Goal: Task Accomplishment & Management: Manage account settings

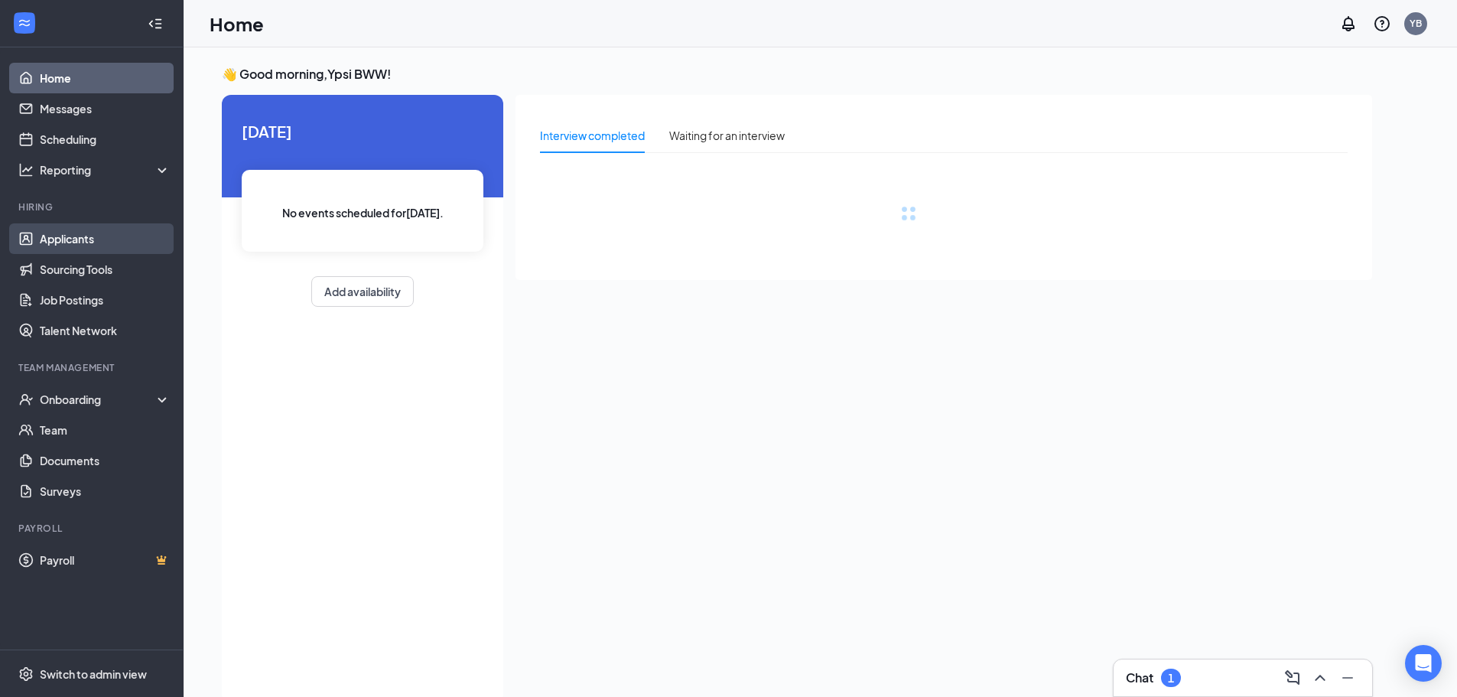
click at [102, 239] on link "Applicants" at bounding box center [105, 238] width 131 height 31
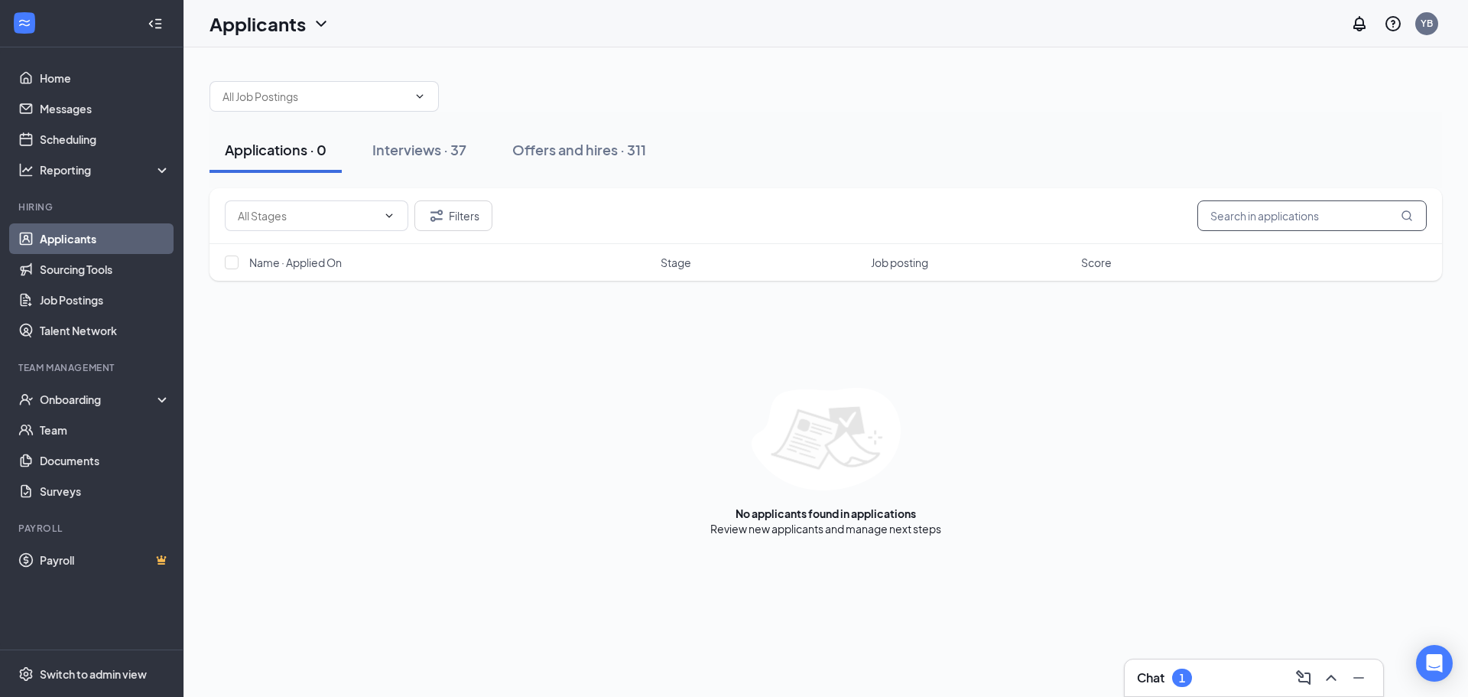
click at [1236, 219] on input "text" at bounding box center [1311, 215] width 229 height 31
type input "[PERSON_NAME]"
click at [889, 532] on link "Interviews" at bounding box center [873, 529] width 52 height 14
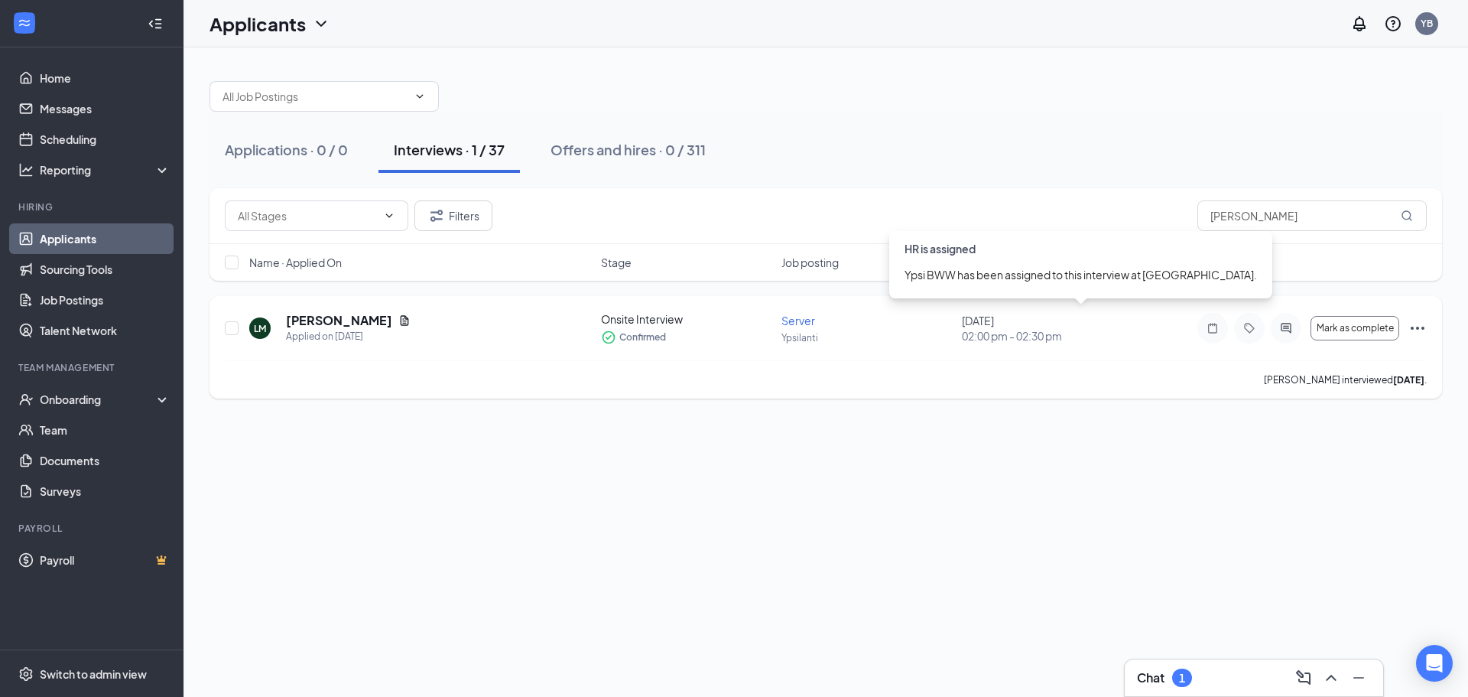
click at [1019, 317] on div "[DATE] 02:00 pm - 02:30 pm" at bounding box center [1047, 328] width 171 height 31
click at [1425, 328] on icon "Ellipses" at bounding box center [1418, 328] width 18 height 18
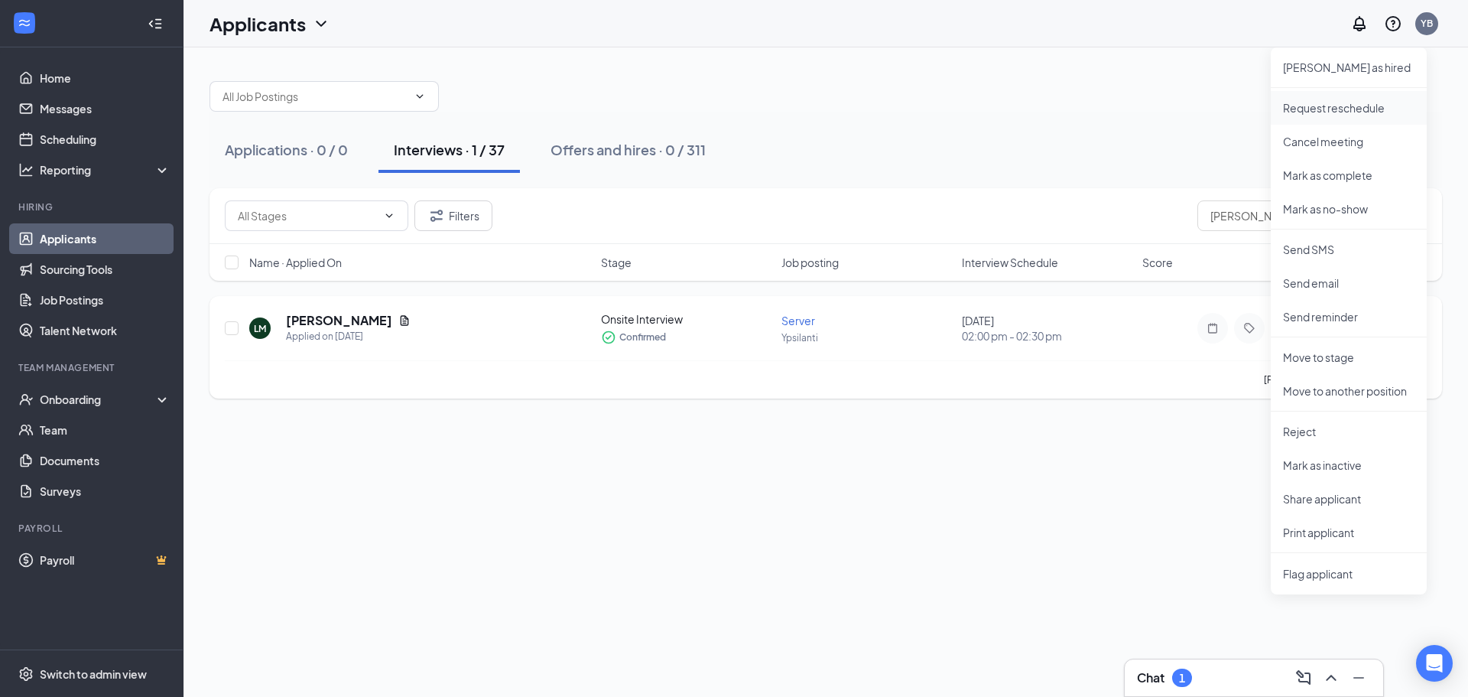
click at [1371, 109] on p "Request reschedule" at bounding box center [1349, 107] width 132 height 15
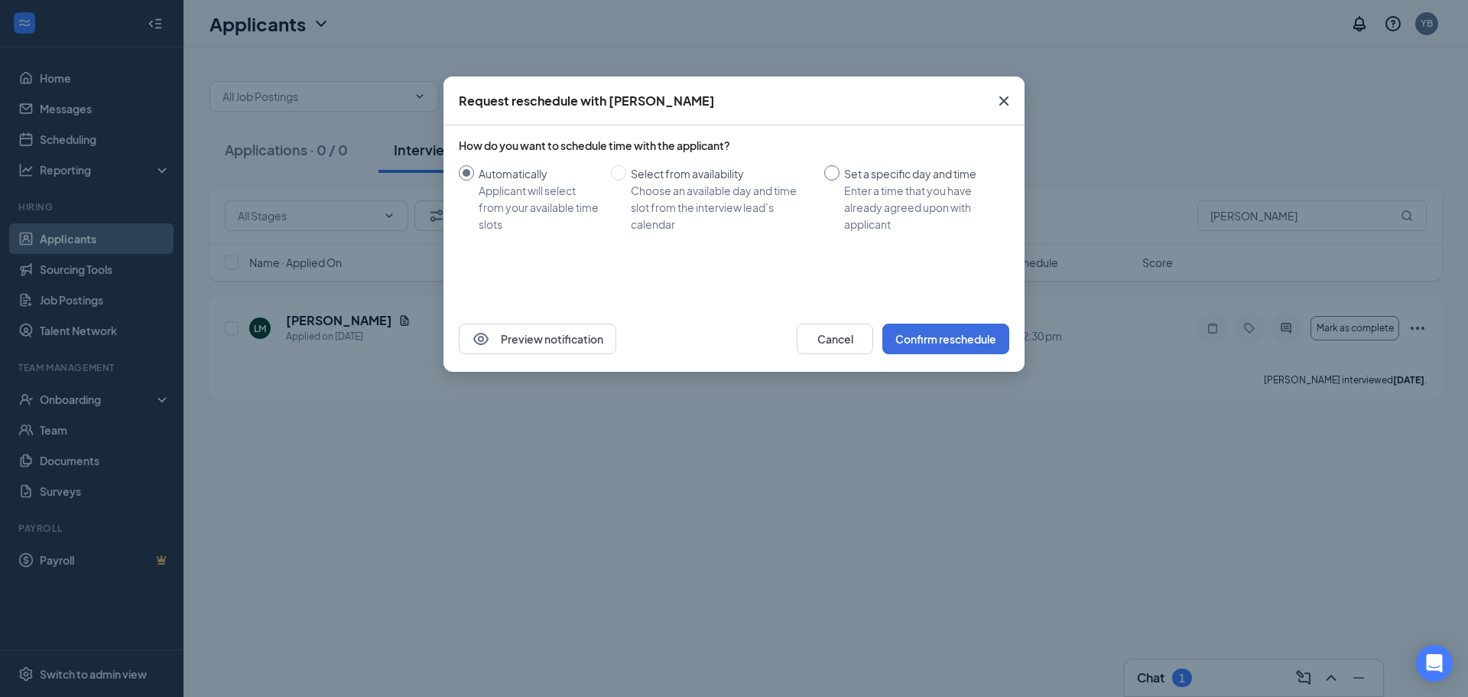
click at [892, 205] on div "Enter a time that you have already agreed upon with applicant" at bounding box center [920, 207] width 153 height 50
click at [840, 180] on input "Set a specific day and time Enter a time that you have already agreed upon with…" at bounding box center [831, 172] width 15 height 15
radio input "true"
radio input "false"
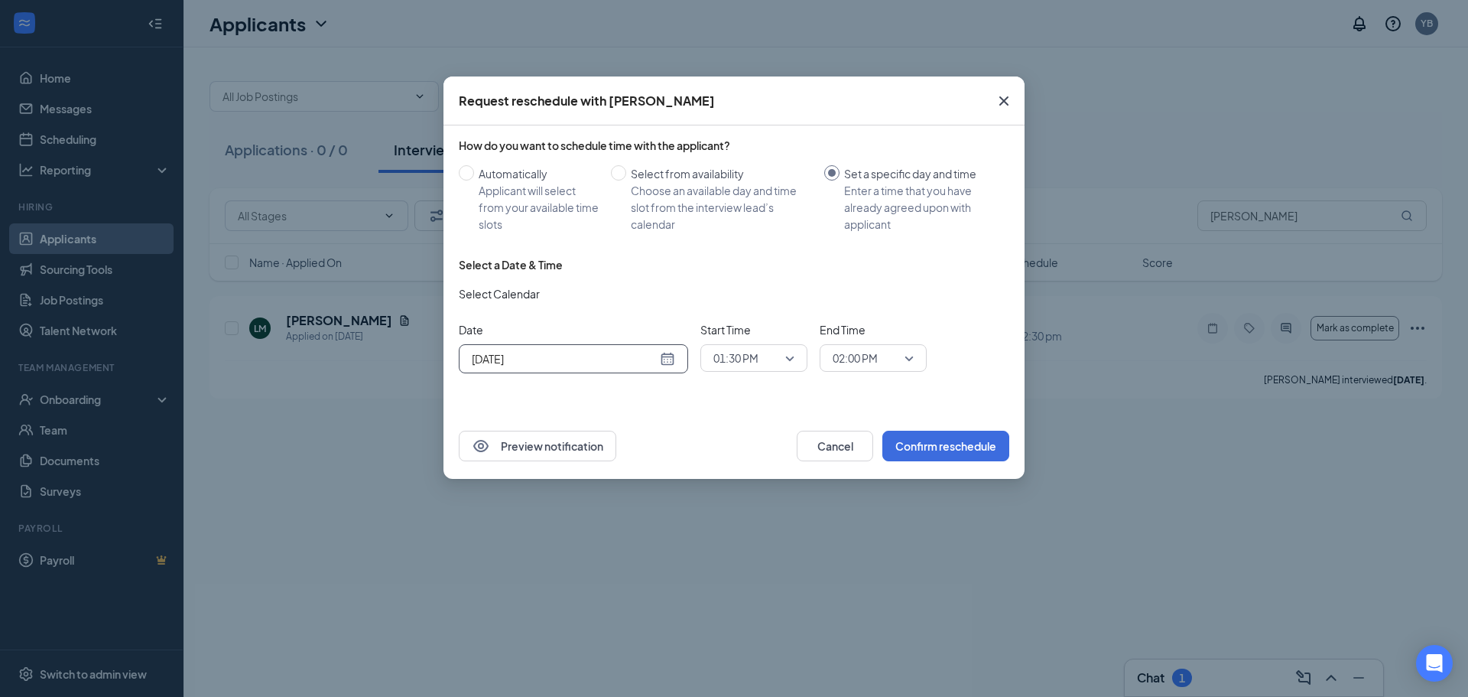
click at [655, 356] on input "[DATE]" at bounding box center [564, 358] width 185 height 17
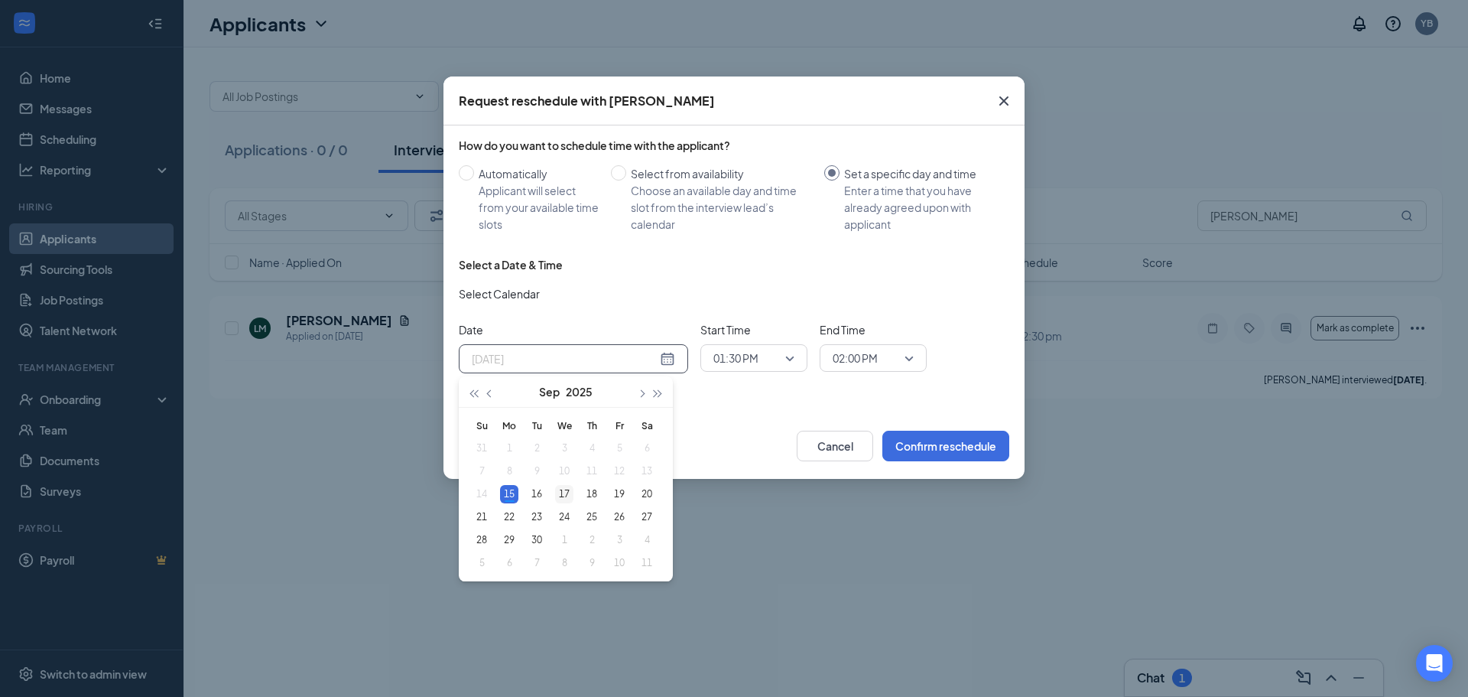
type input "[DATE]"
click at [568, 497] on div "17" at bounding box center [564, 494] width 18 height 18
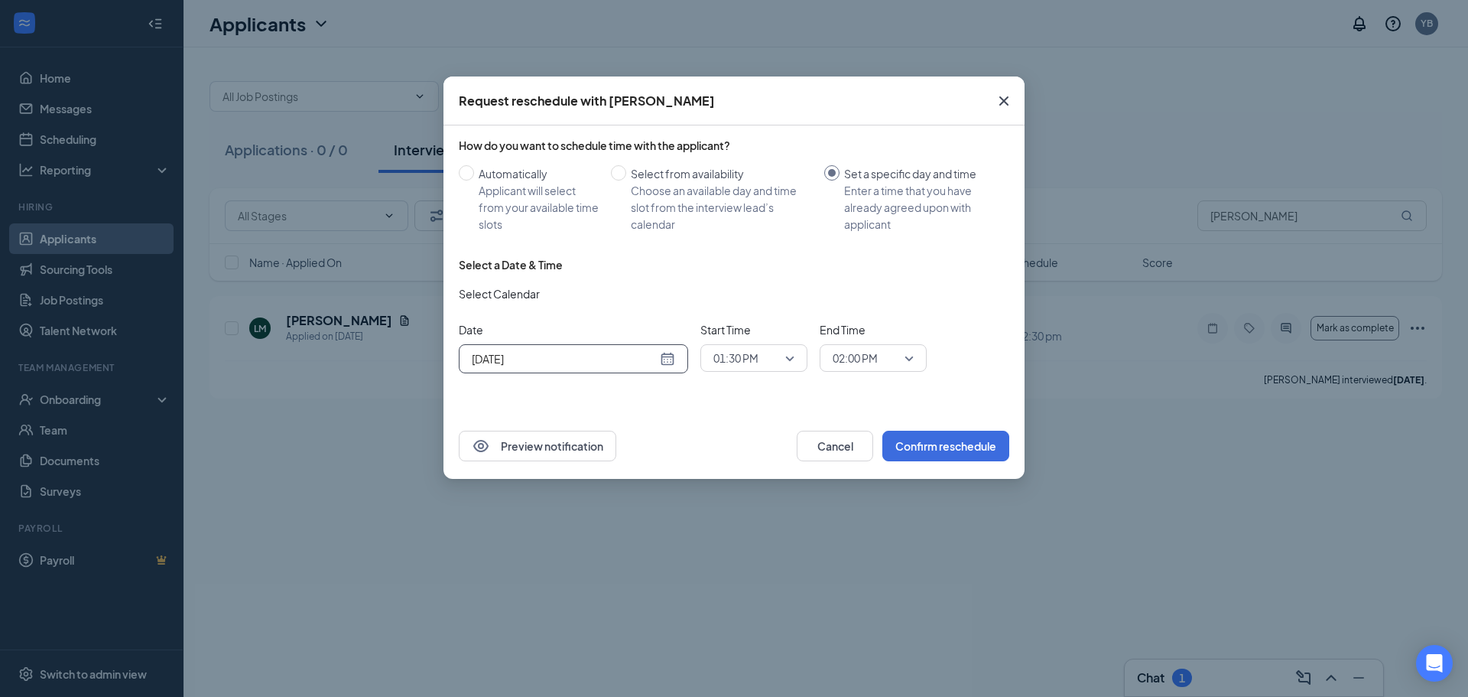
click at [749, 359] on span "01:30 PM" at bounding box center [735, 357] width 45 height 23
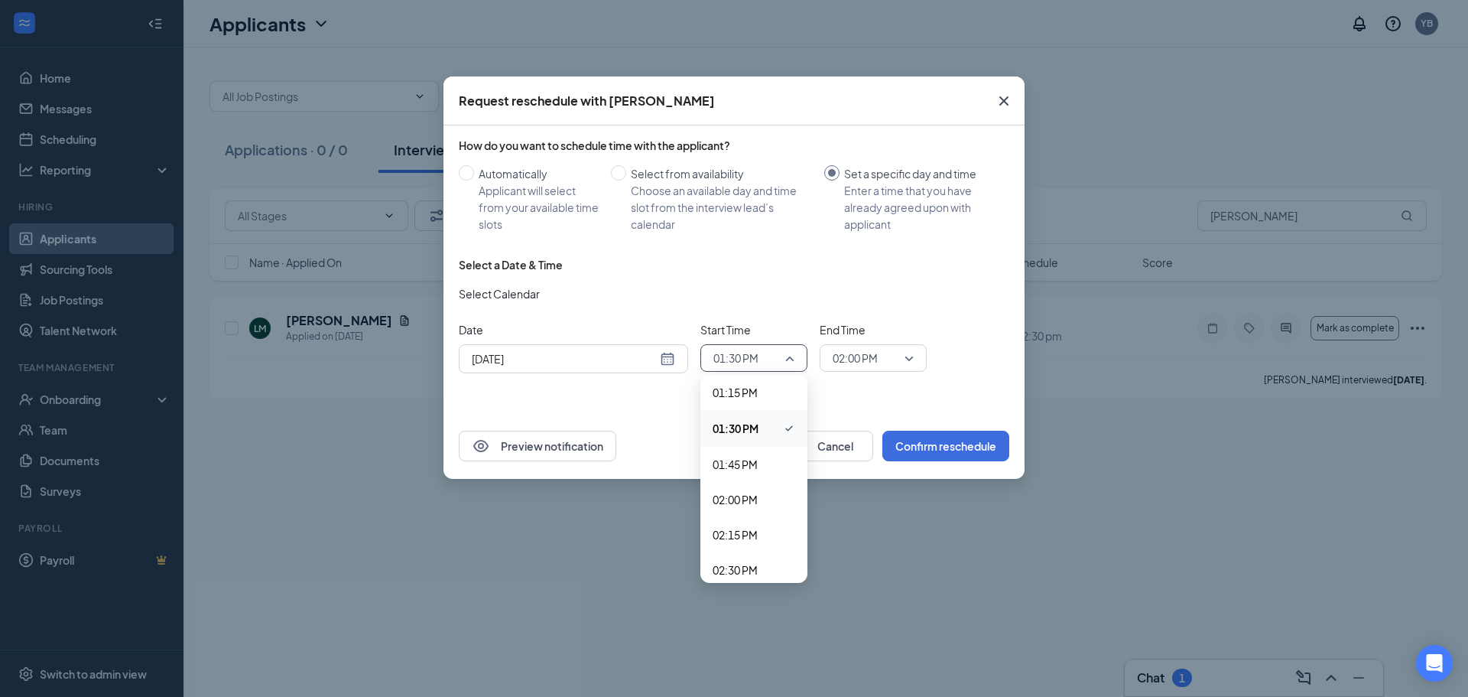
scroll to position [1877, 0]
click at [755, 493] on span "02:00 PM" at bounding box center [735, 492] width 45 height 17
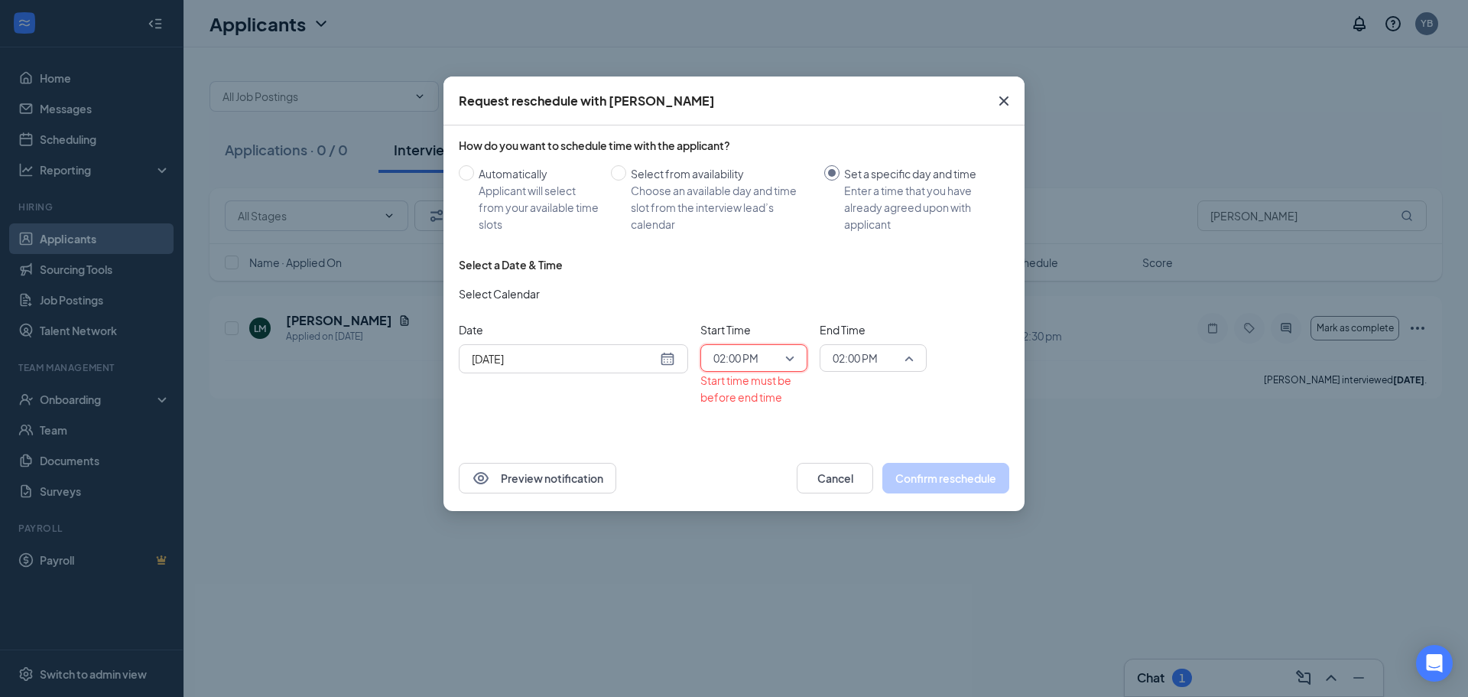
click at [836, 359] on span "02:00 PM" at bounding box center [855, 357] width 45 height 23
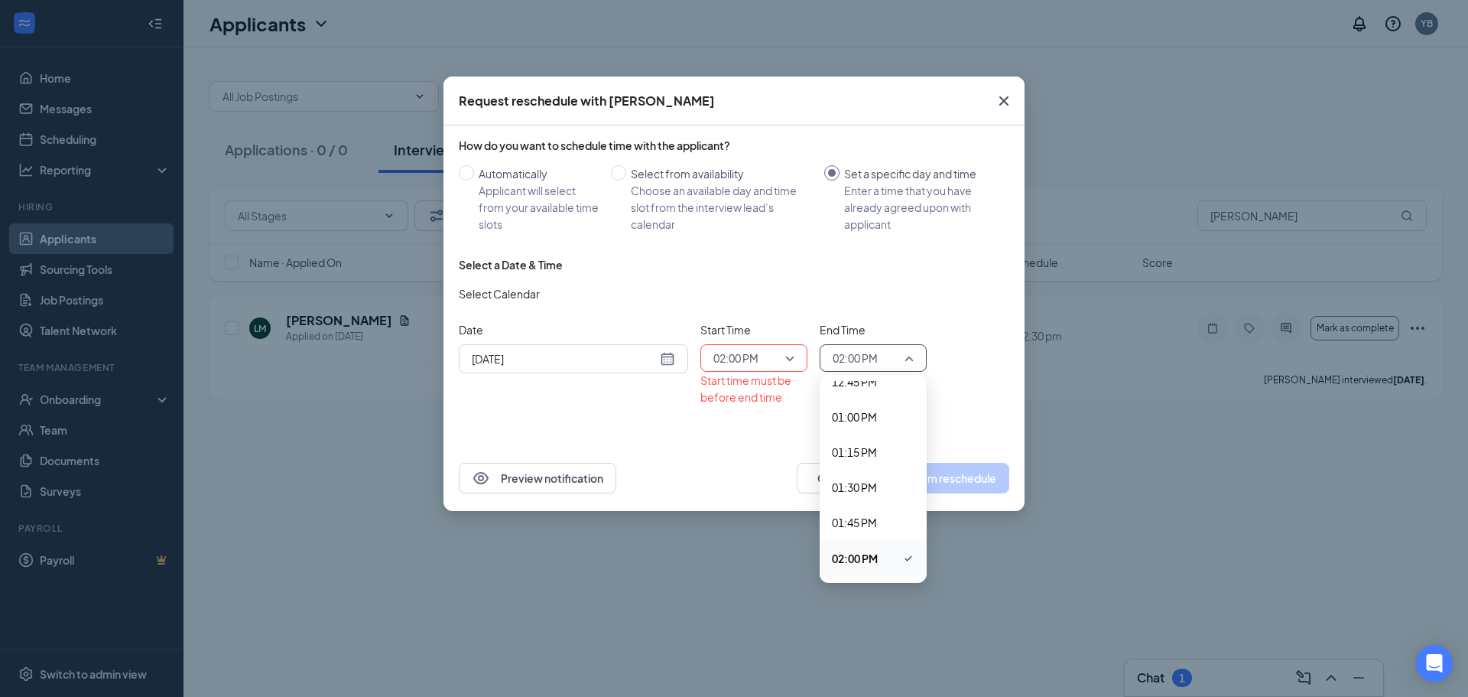
scroll to position [1841, 0]
click at [860, 566] on span "02:15 PM" at bounding box center [854, 563] width 45 height 17
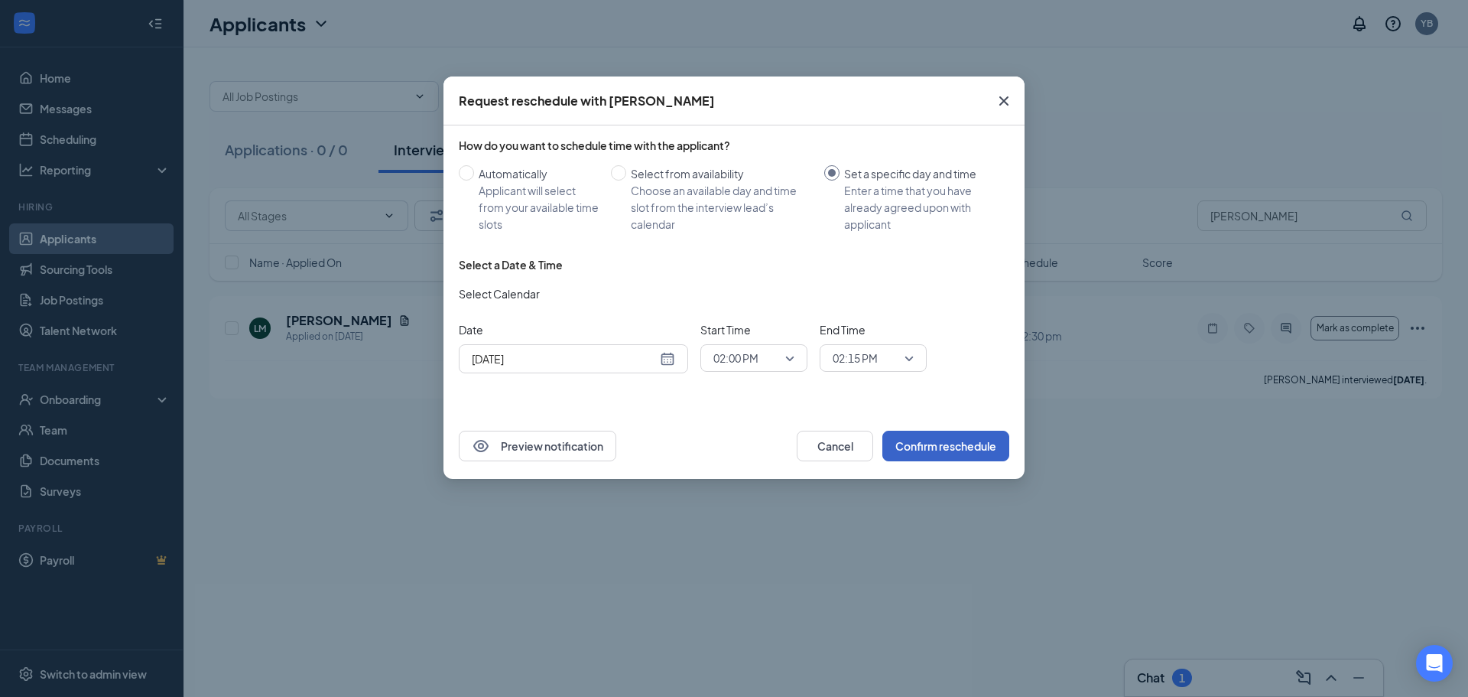
click at [994, 439] on button "Confirm reschedule" at bounding box center [945, 446] width 127 height 31
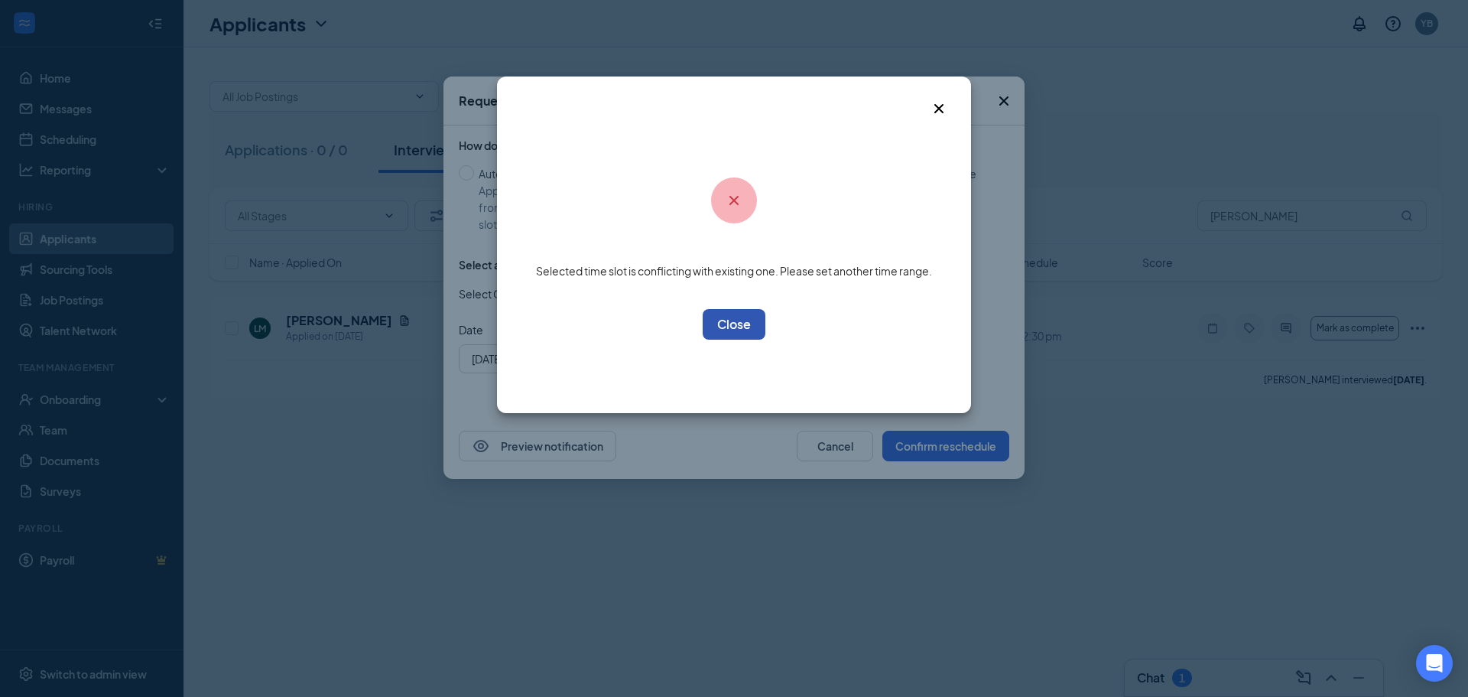
click at [732, 320] on button "OK" at bounding box center [734, 324] width 63 height 31
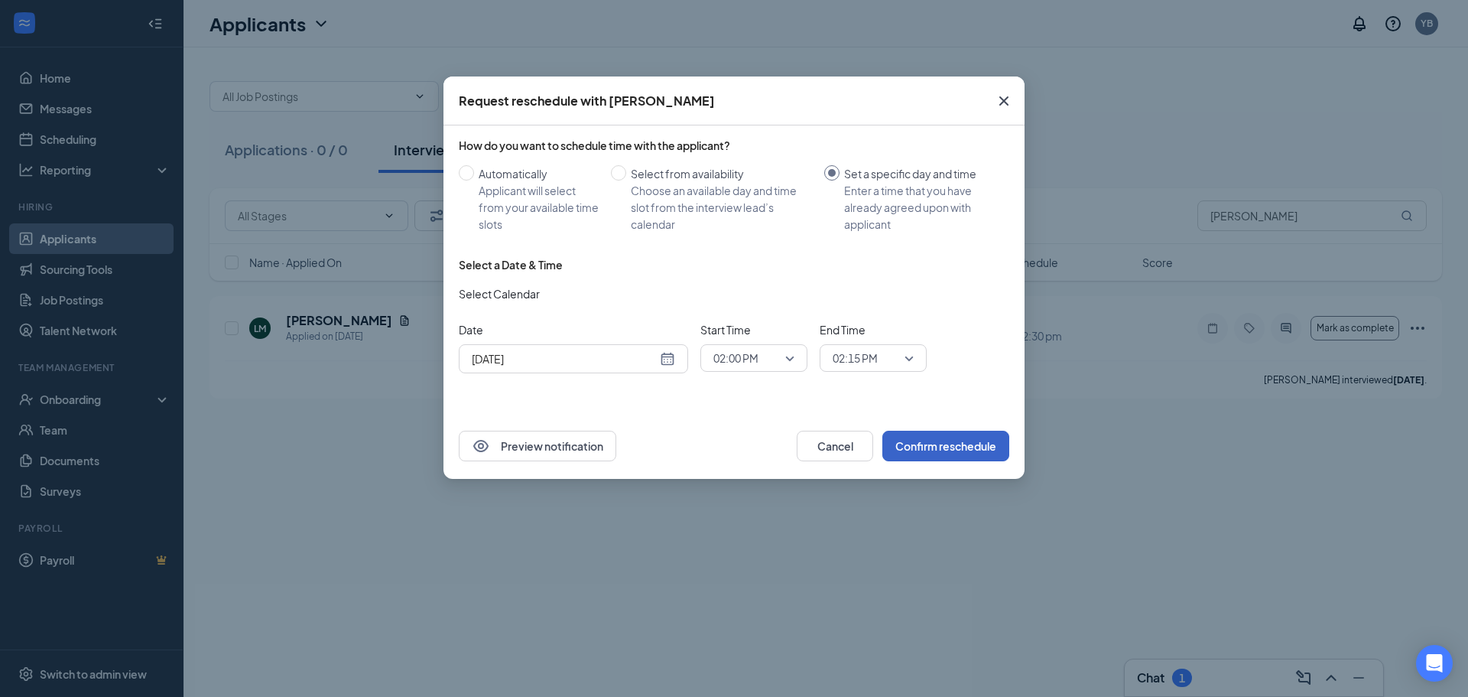
click at [738, 359] on span "02:00 PM" at bounding box center [735, 357] width 45 height 23
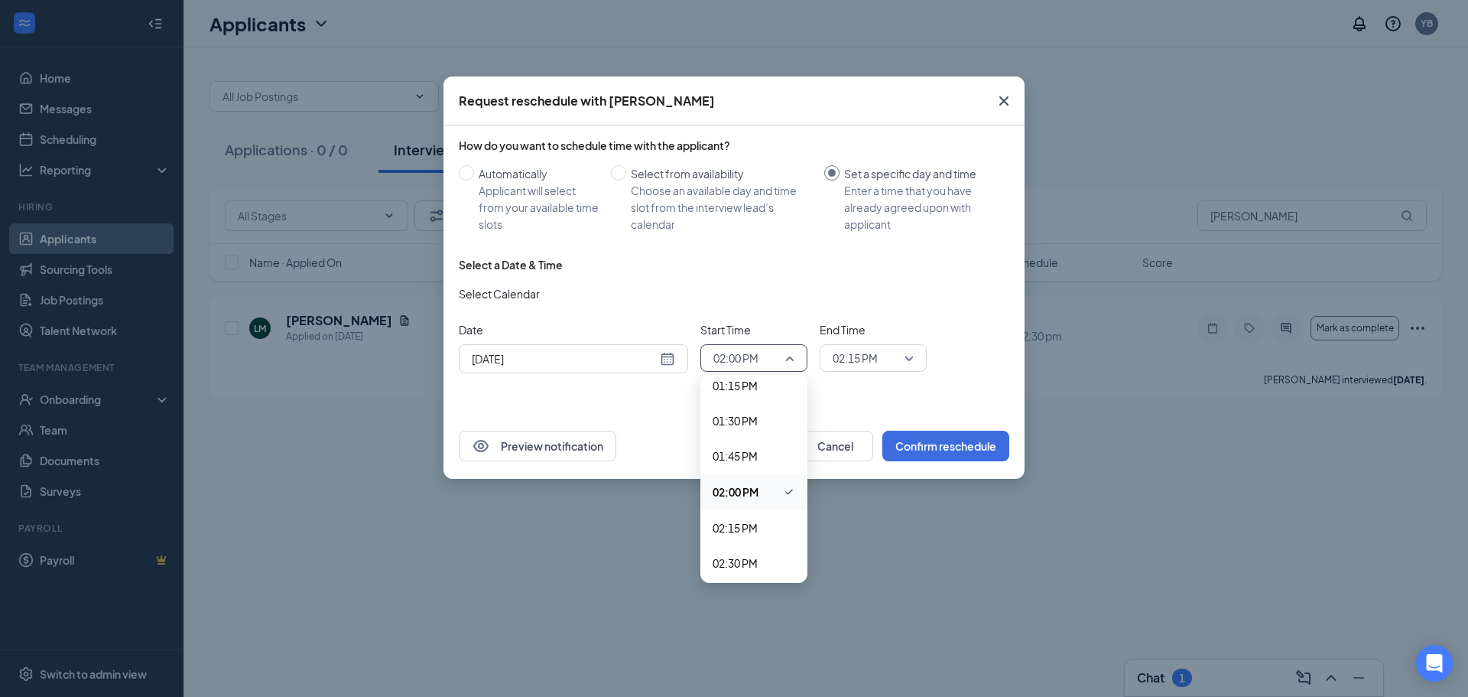
scroll to position [1846, 0]
click at [905, 359] on span "02:15 PM" at bounding box center [873, 357] width 81 height 23
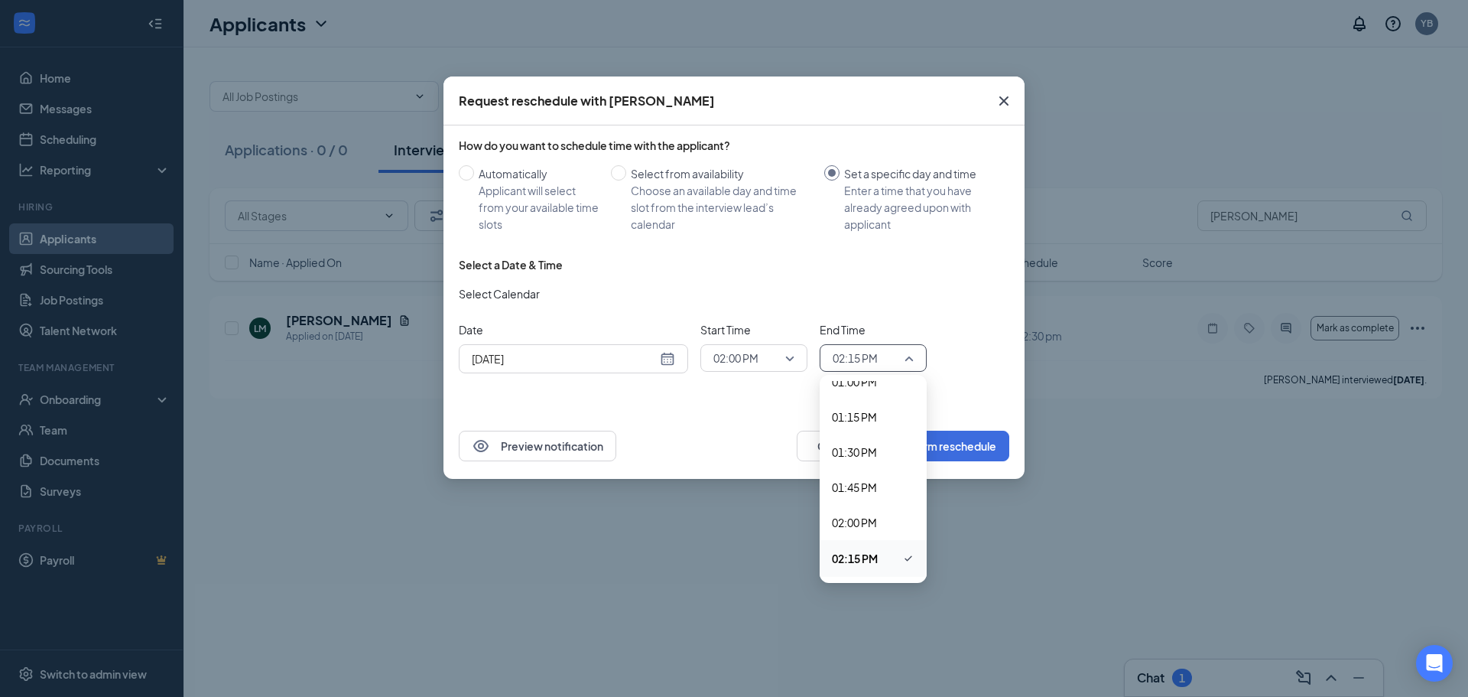
scroll to position [1877, 0]
click at [875, 554] on div "02:30 PM" at bounding box center [873, 563] width 107 height 35
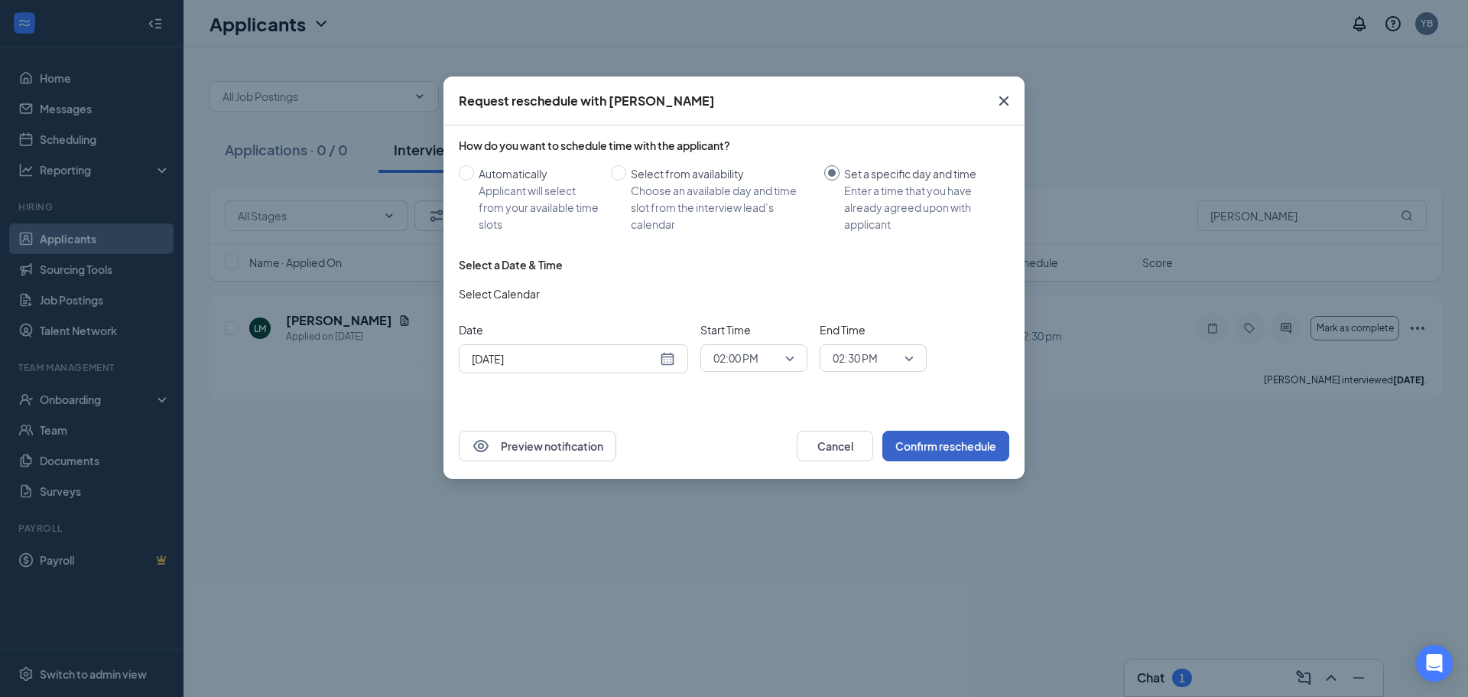
click at [952, 444] on button "Confirm reschedule" at bounding box center [945, 446] width 127 height 31
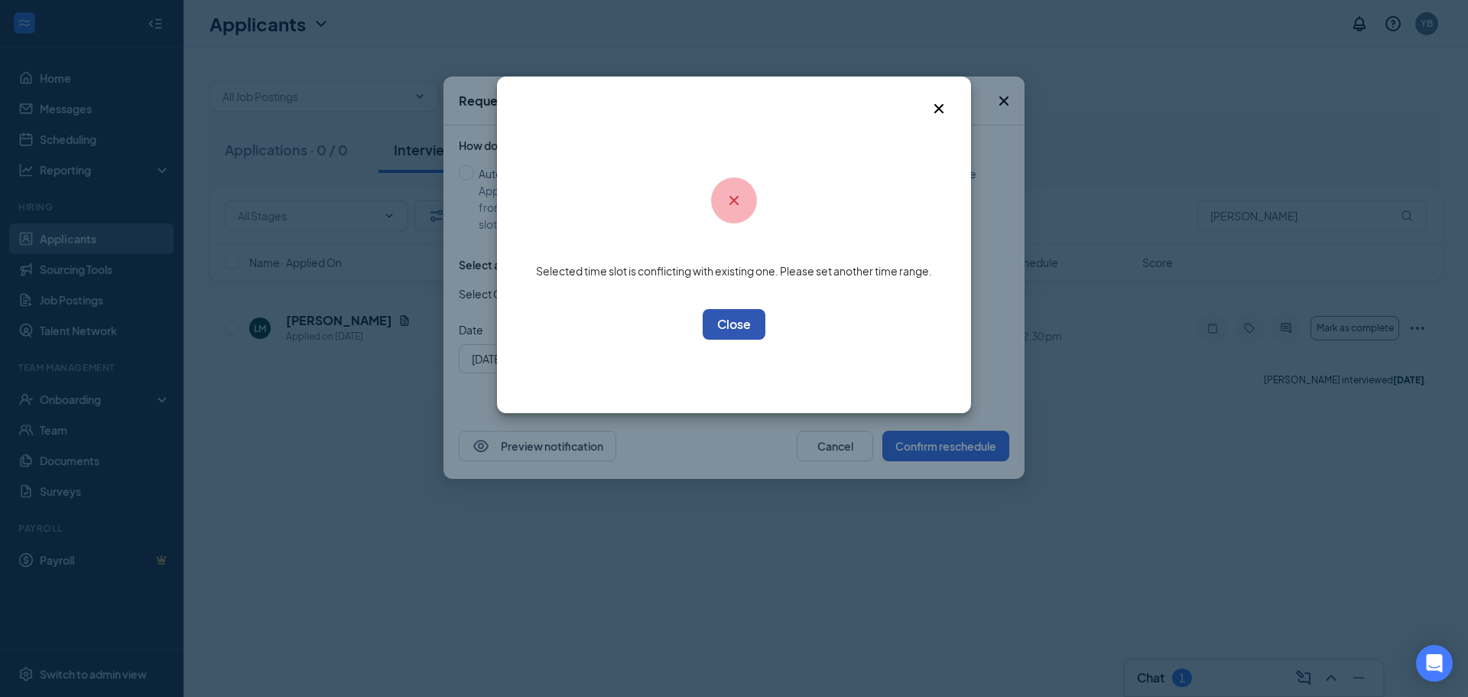
click at [719, 318] on button "OK" at bounding box center [734, 324] width 63 height 31
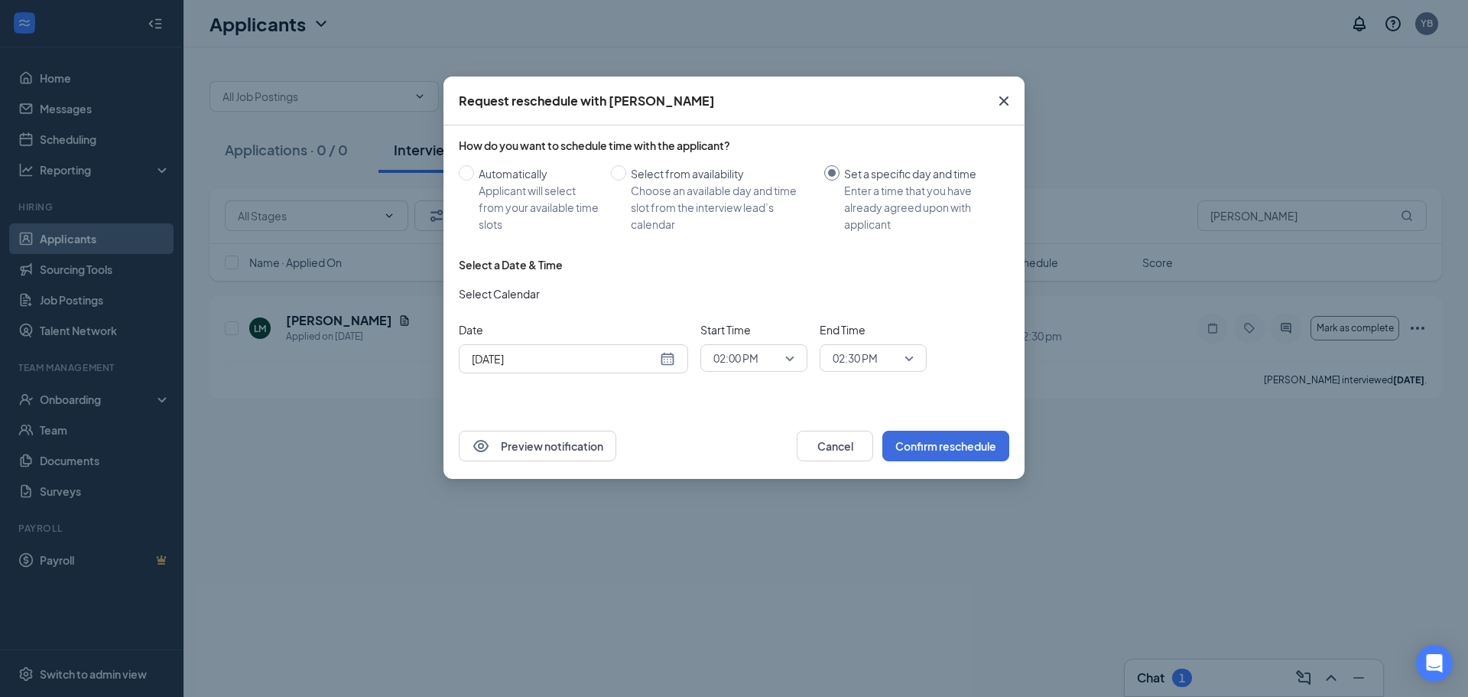
click at [709, 410] on div "How do you want to schedule time with the applicant? Automatically Applicant wi…" at bounding box center [734, 269] width 581 height 288
click at [941, 444] on button "Confirm reschedule" at bounding box center [945, 446] width 127 height 31
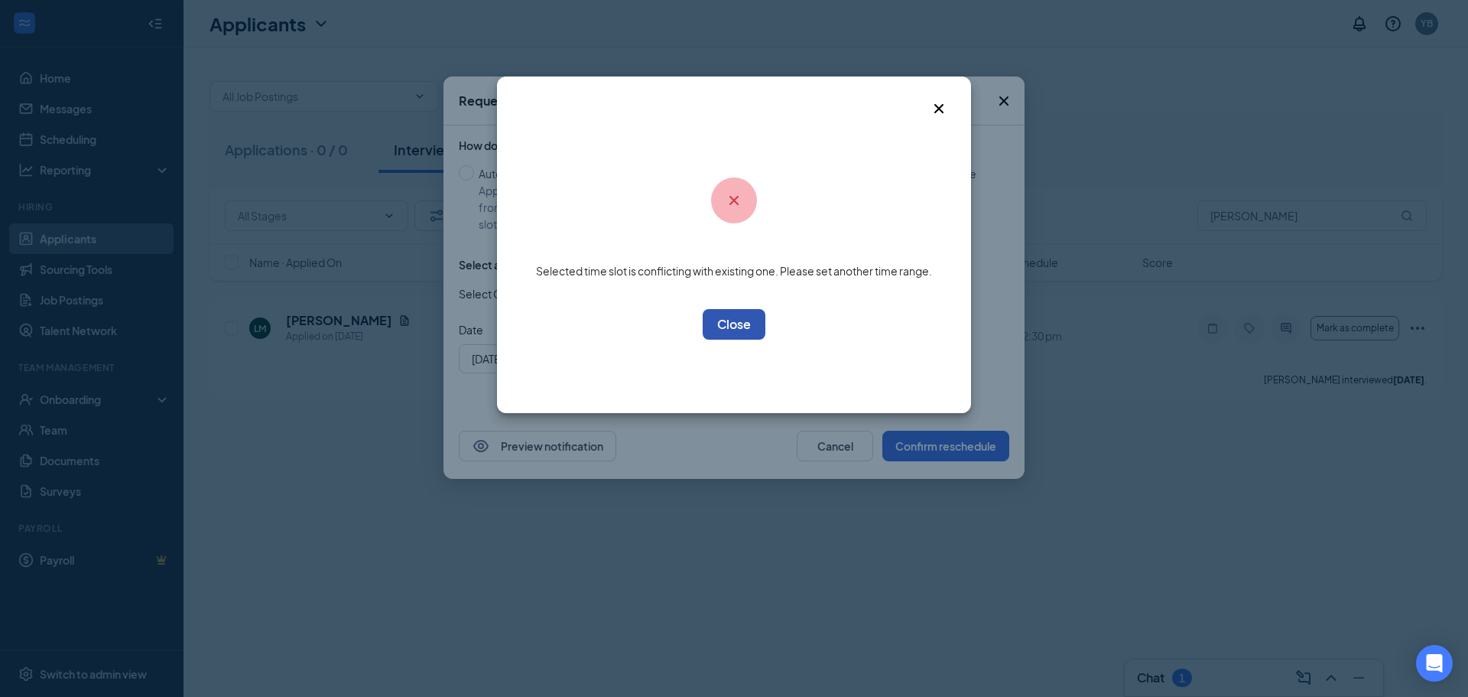
click at [742, 333] on button "OK" at bounding box center [734, 324] width 63 height 31
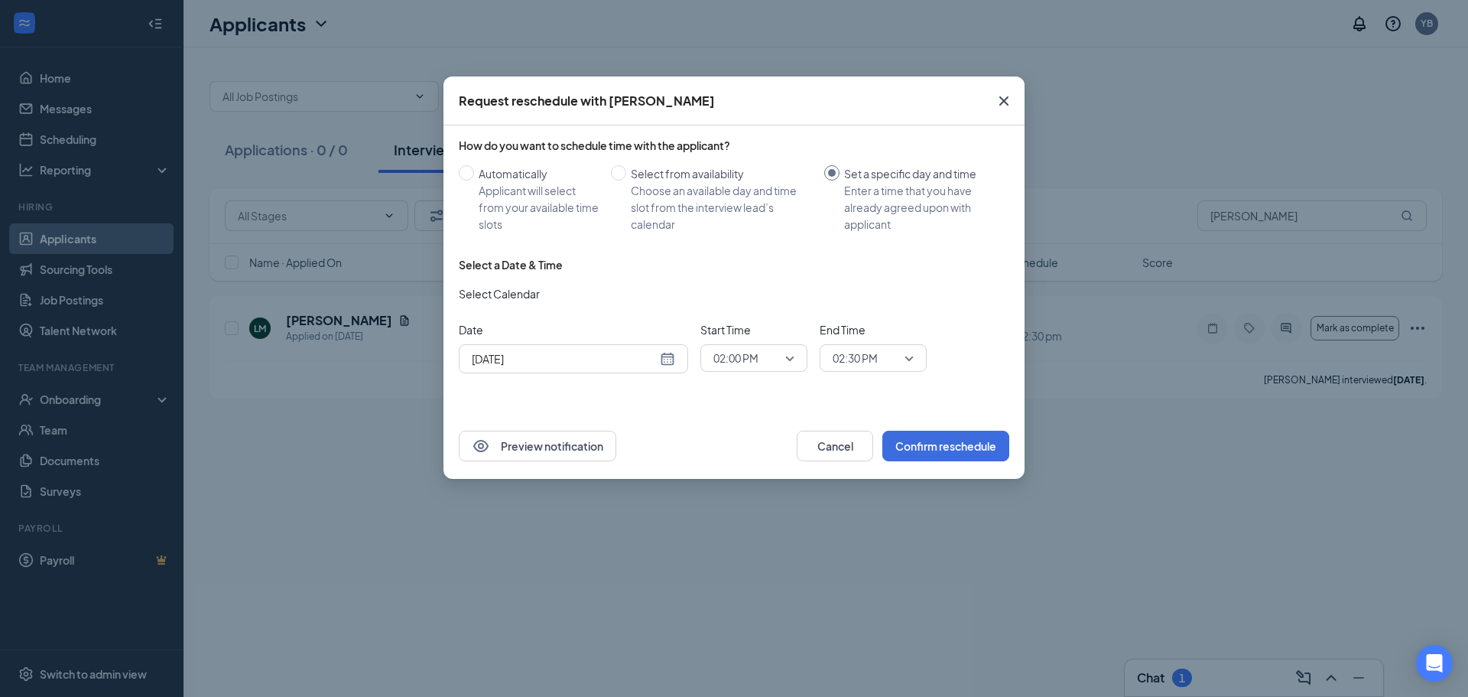
click at [1009, 97] on icon "Cross" at bounding box center [1004, 101] width 18 height 18
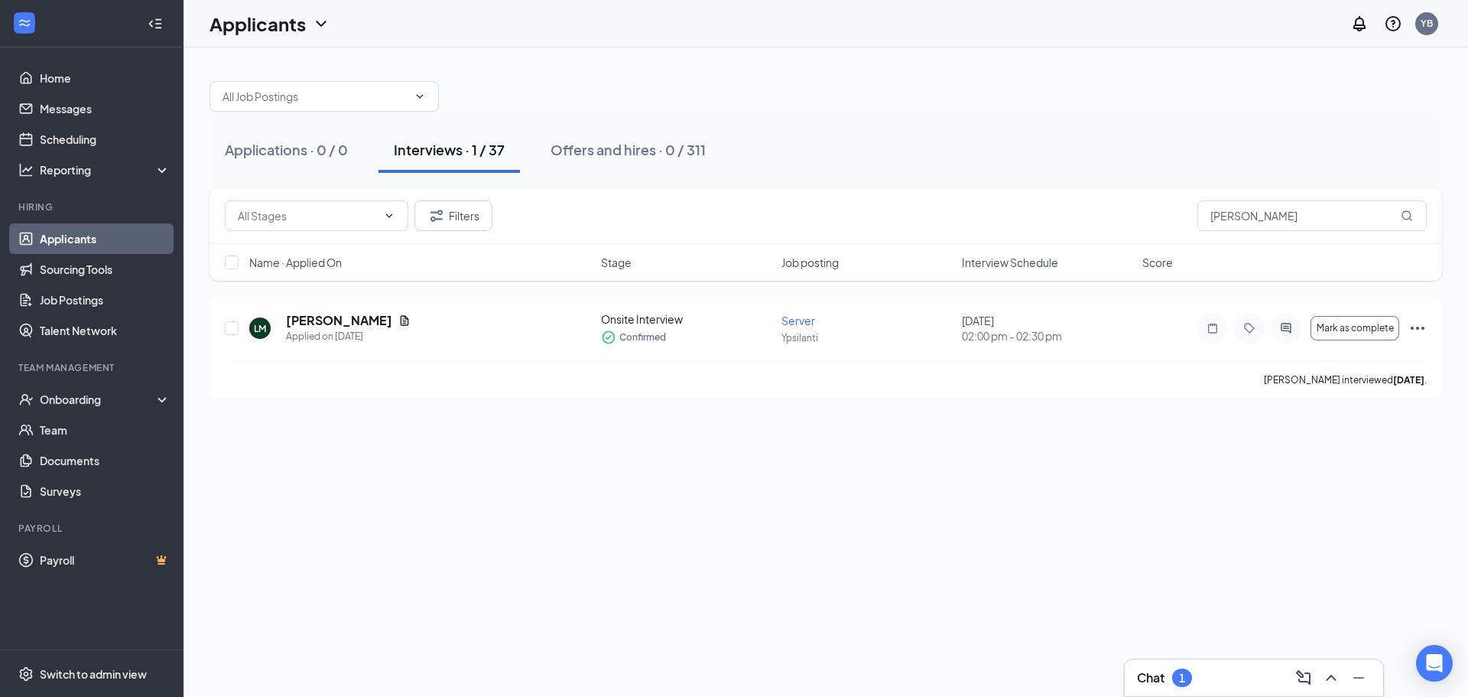
click at [73, 238] on link "Applicants" at bounding box center [105, 238] width 131 height 31
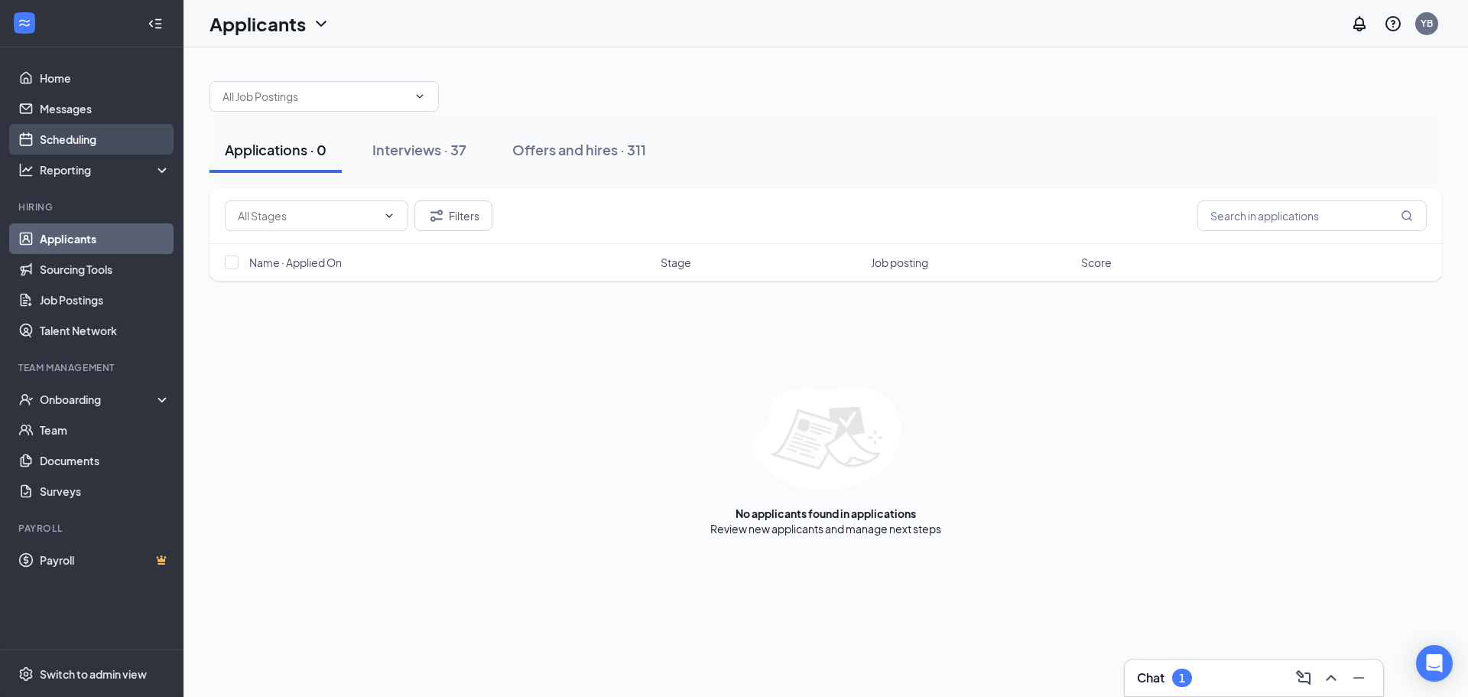
click at [63, 141] on link "Scheduling" at bounding box center [105, 139] width 131 height 31
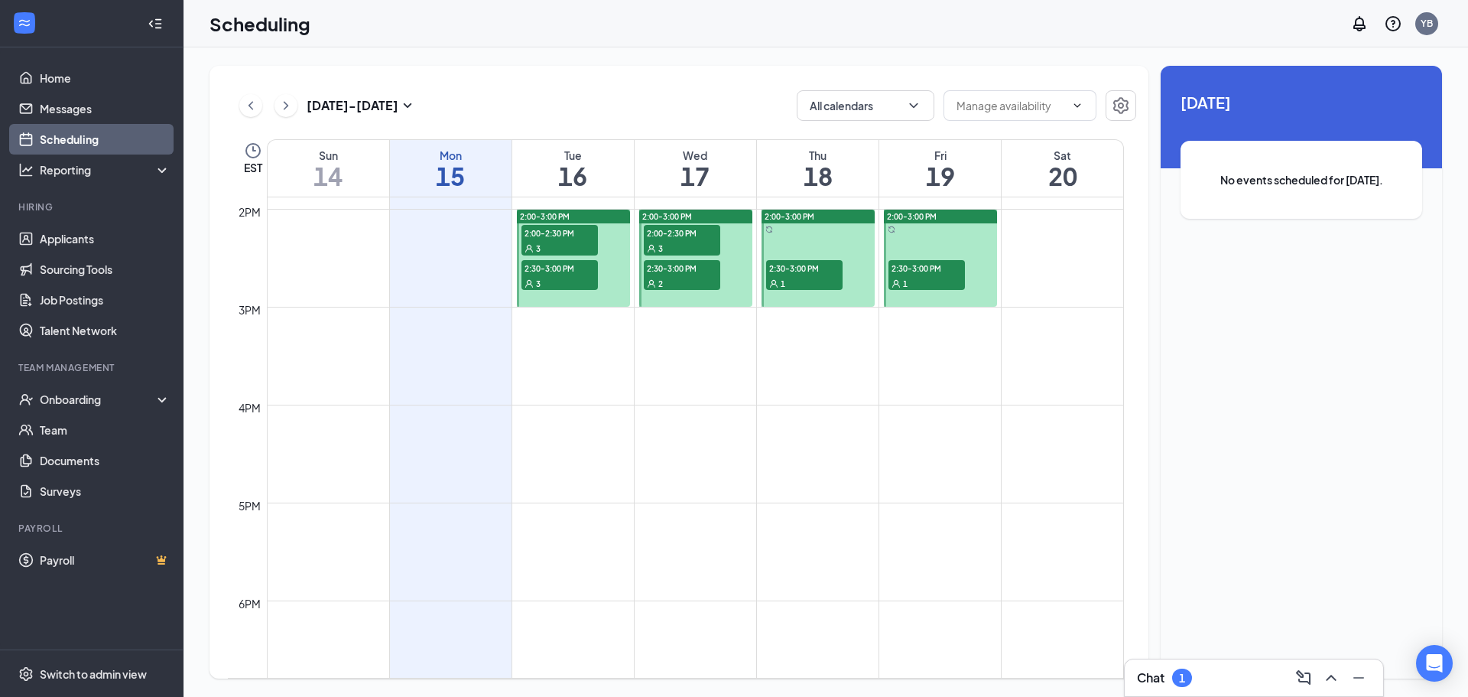
scroll to position [1275, 0]
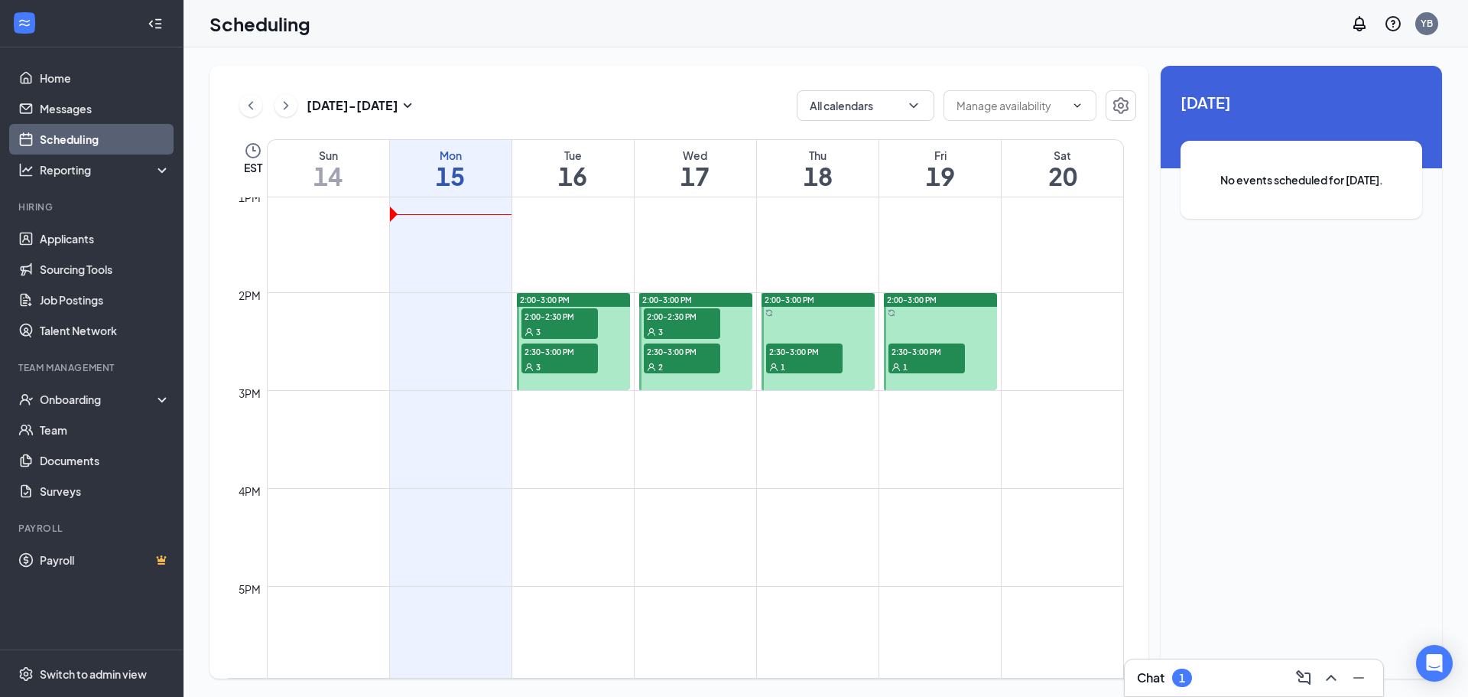
click at [665, 313] on span "2:00-2:30 PM" at bounding box center [682, 315] width 76 height 15
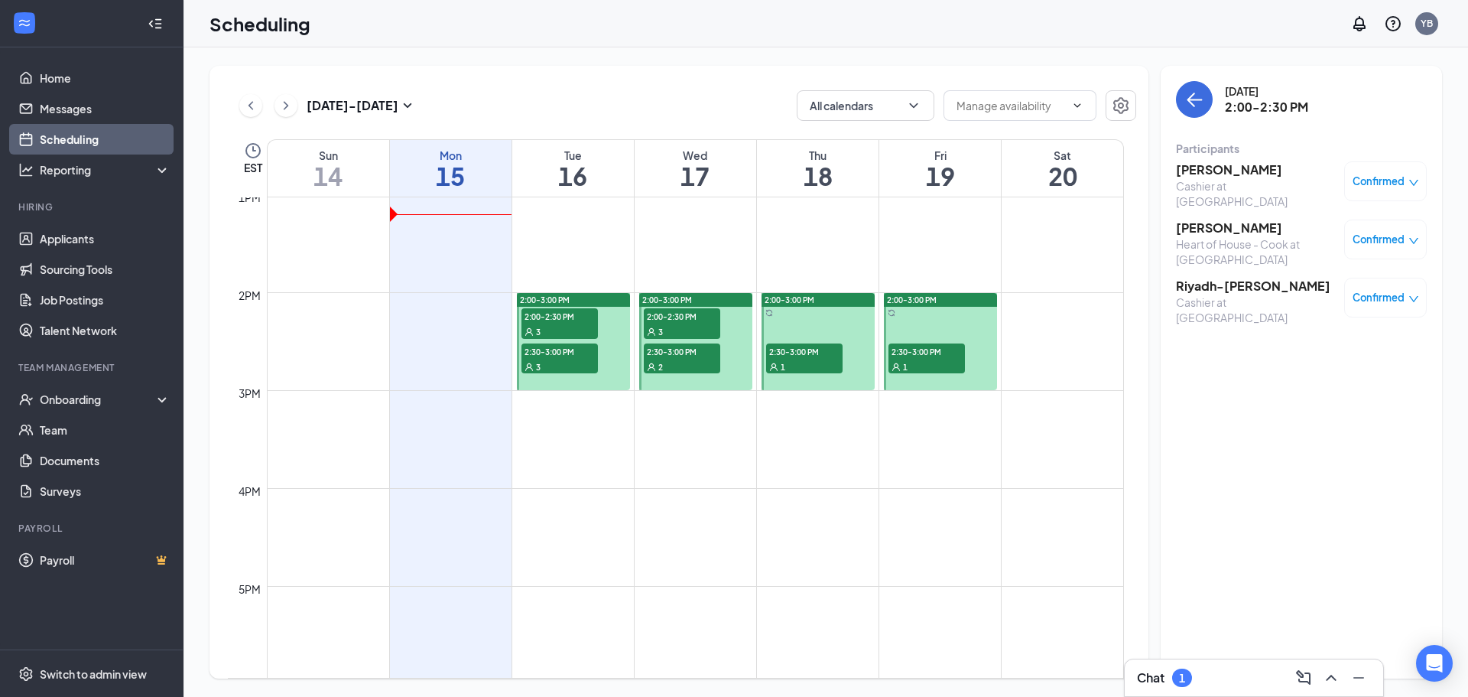
click at [1225, 174] on h3 "[PERSON_NAME]" at bounding box center [1256, 169] width 161 height 17
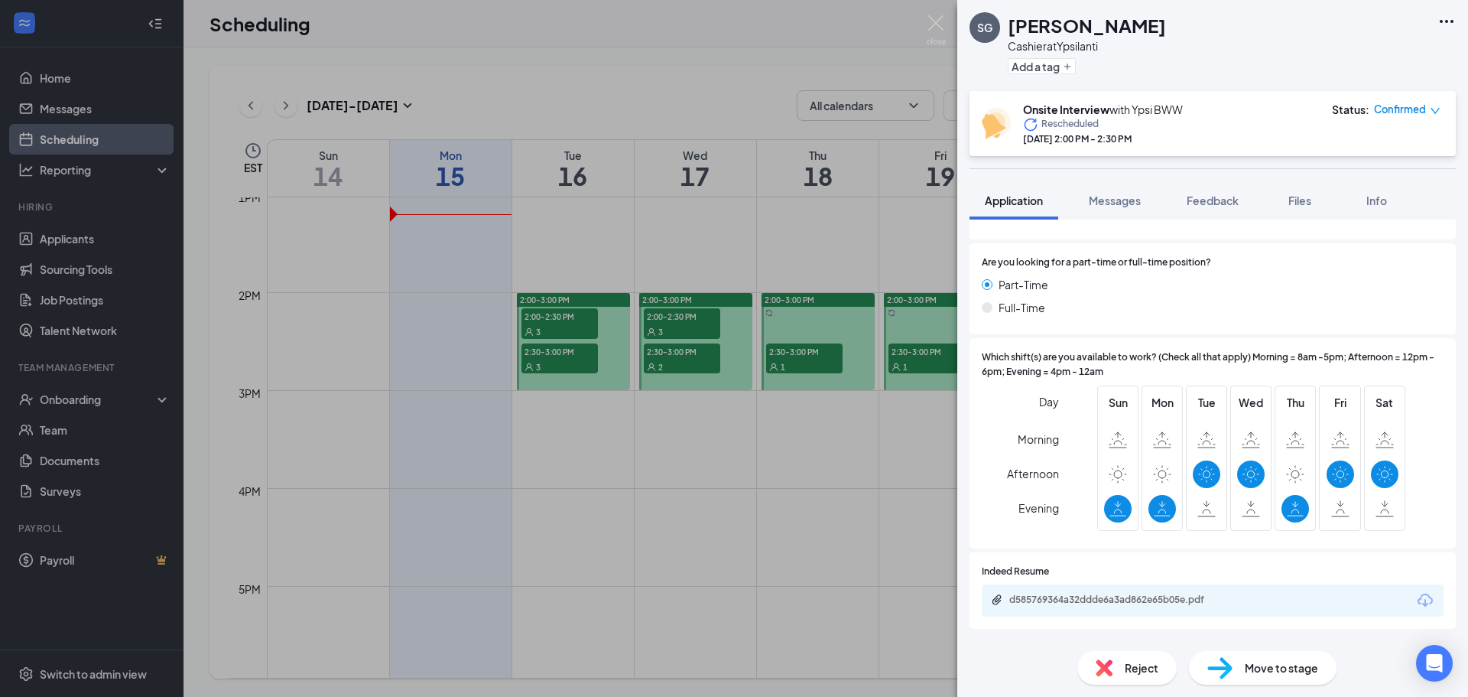
scroll to position [349, 0]
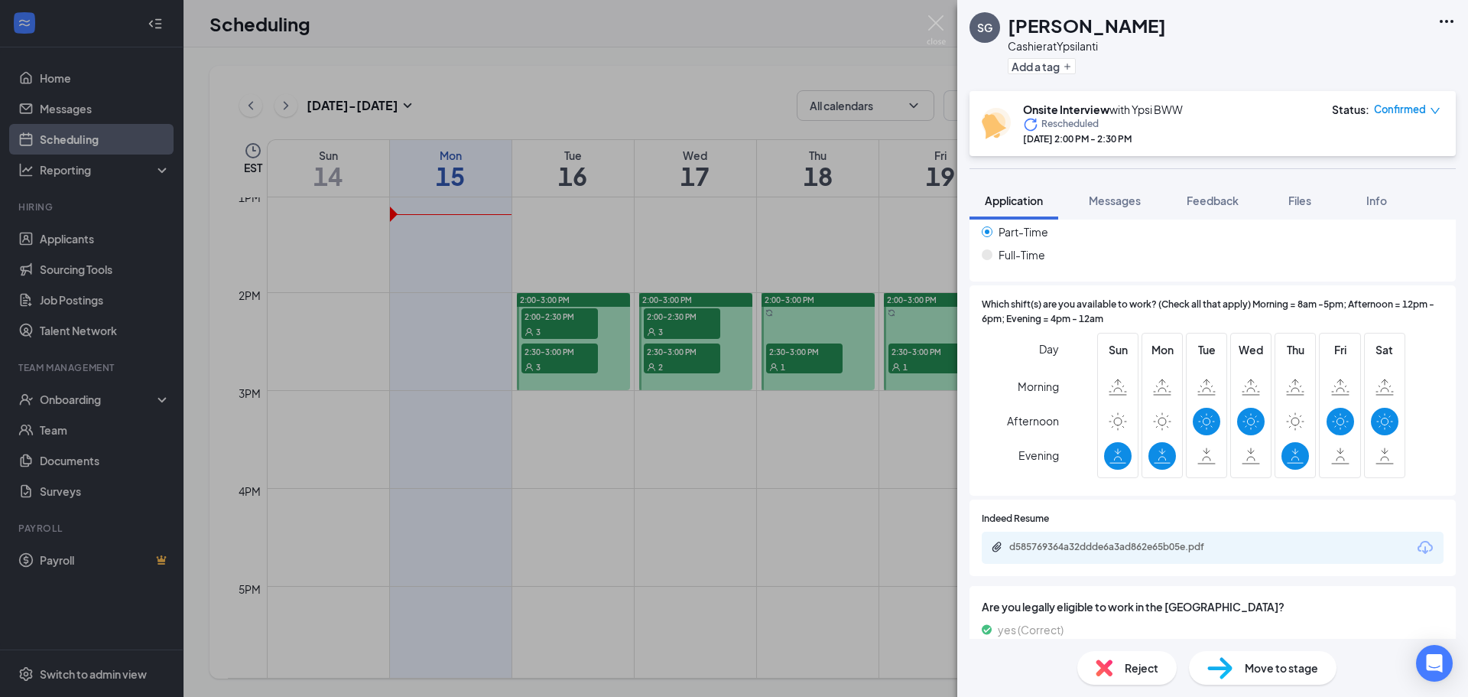
click at [1138, 681] on div "Reject" at bounding box center [1126, 668] width 99 height 34
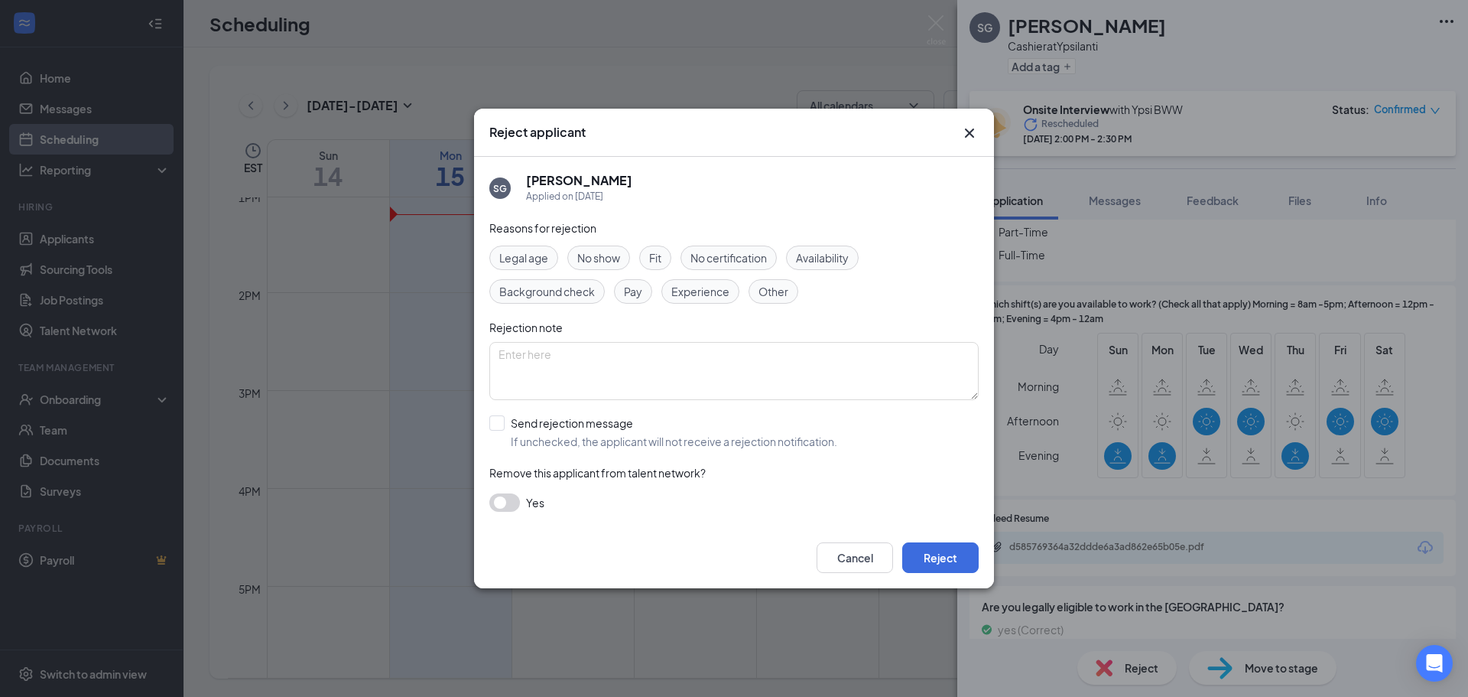
click at [837, 250] on span "Availability" at bounding box center [822, 257] width 53 height 17
click at [818, 344] on textarea at bounding box center [733, 371] width 489 height 58
click at [587, 438] on input "Send rejection message If unchecked, the applicant will not receive a rejection…" at bounding box center [663, 432] width 348 height 34
checkbox input "true"
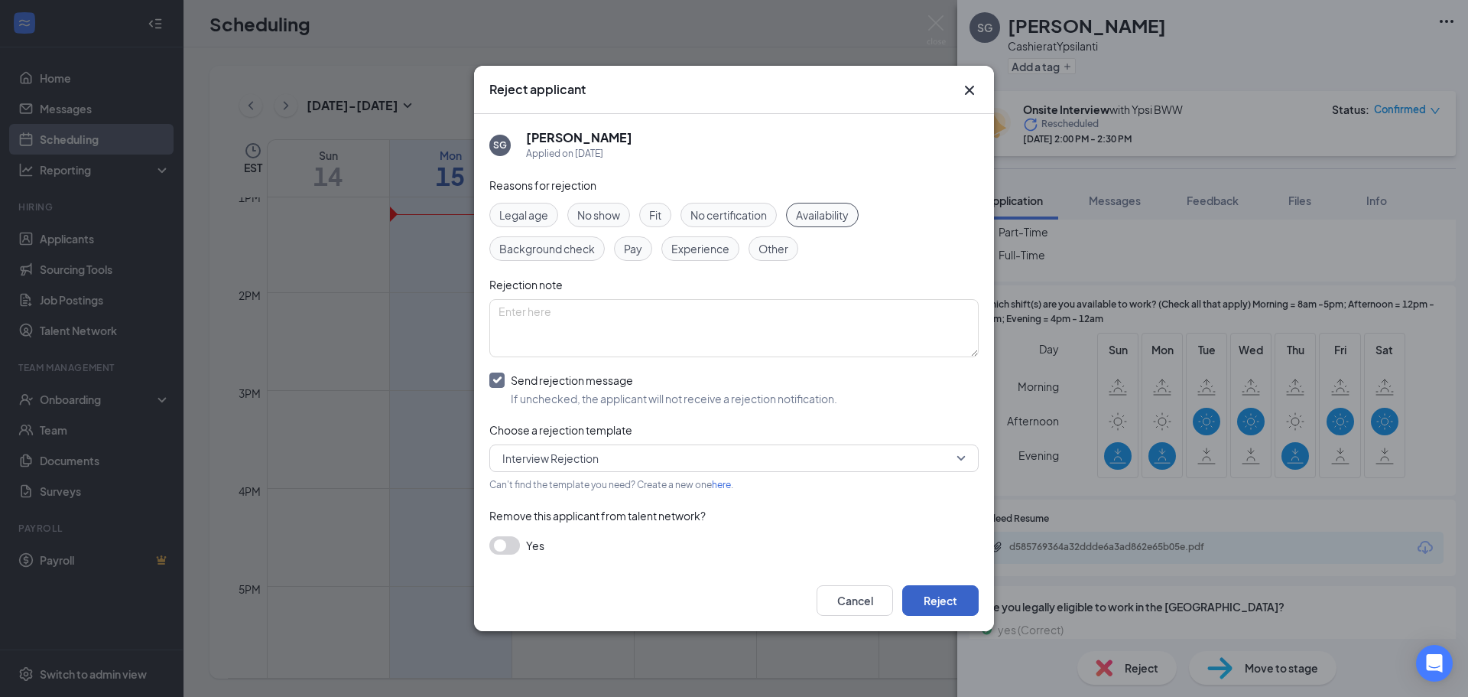
click at [933, 602] on button "Reject" at bounding box center [940, 600] width 76 height 31
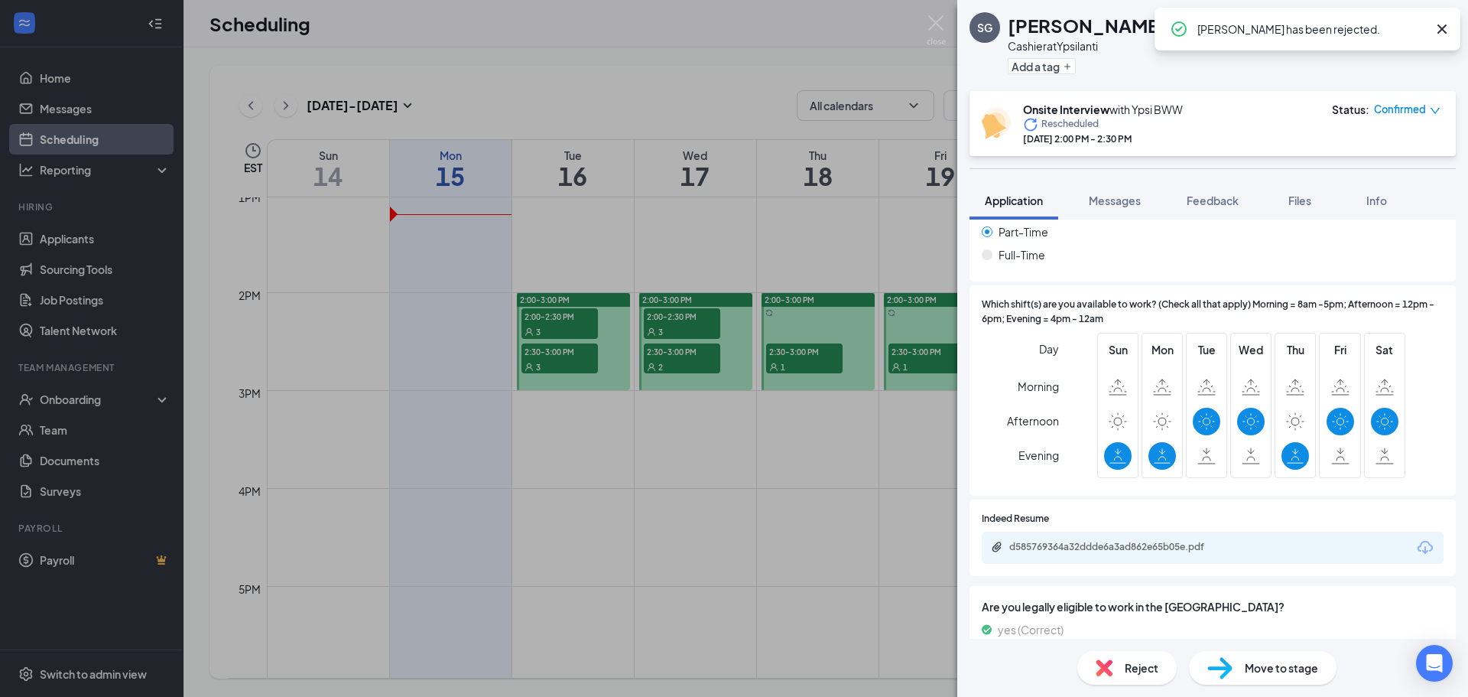
click at [79, 239] on div "SG [PERSON_NAME] at Ypsilanti Add a tag Onsite Interview with Ypsi BWW Reschedu…" at bounding box center [734, 348] width 1468 height 697
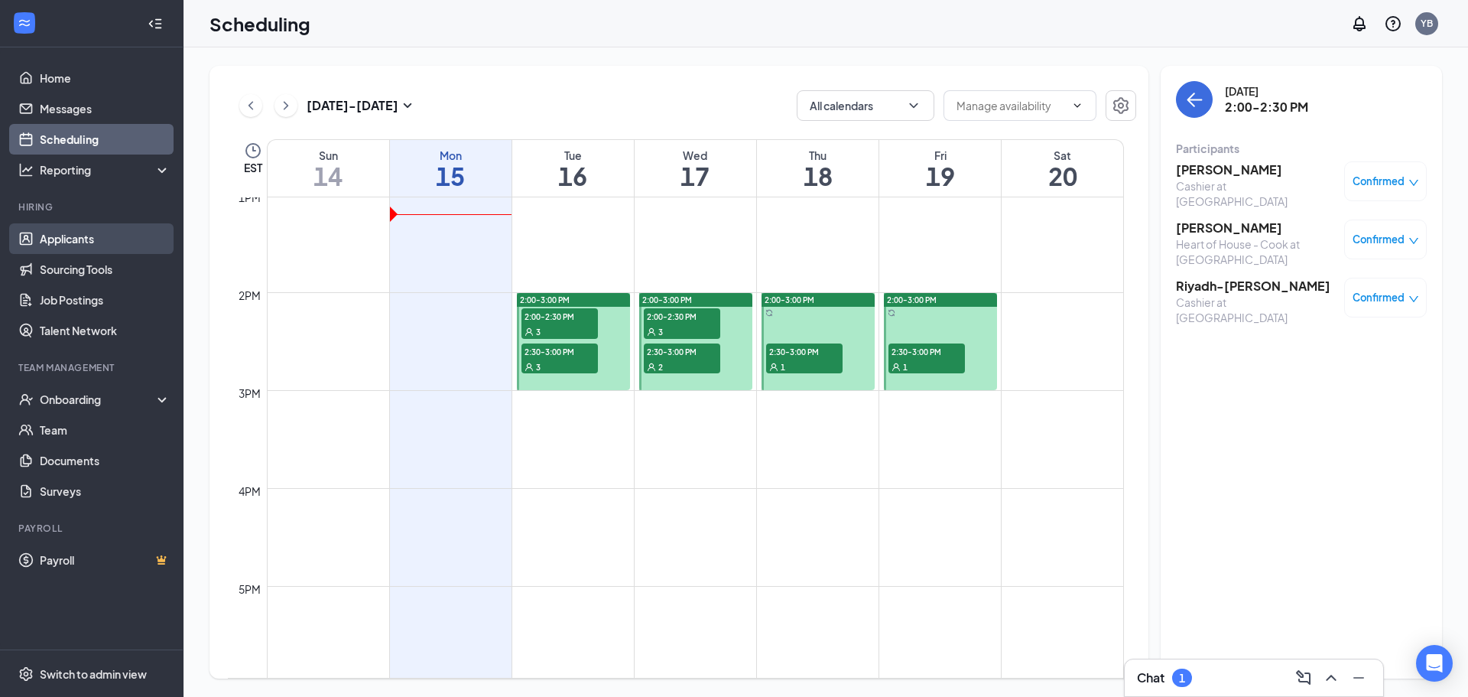
click at [79, 239] on link "Applicants" at bounding box center [105, 238] width 131 height 31
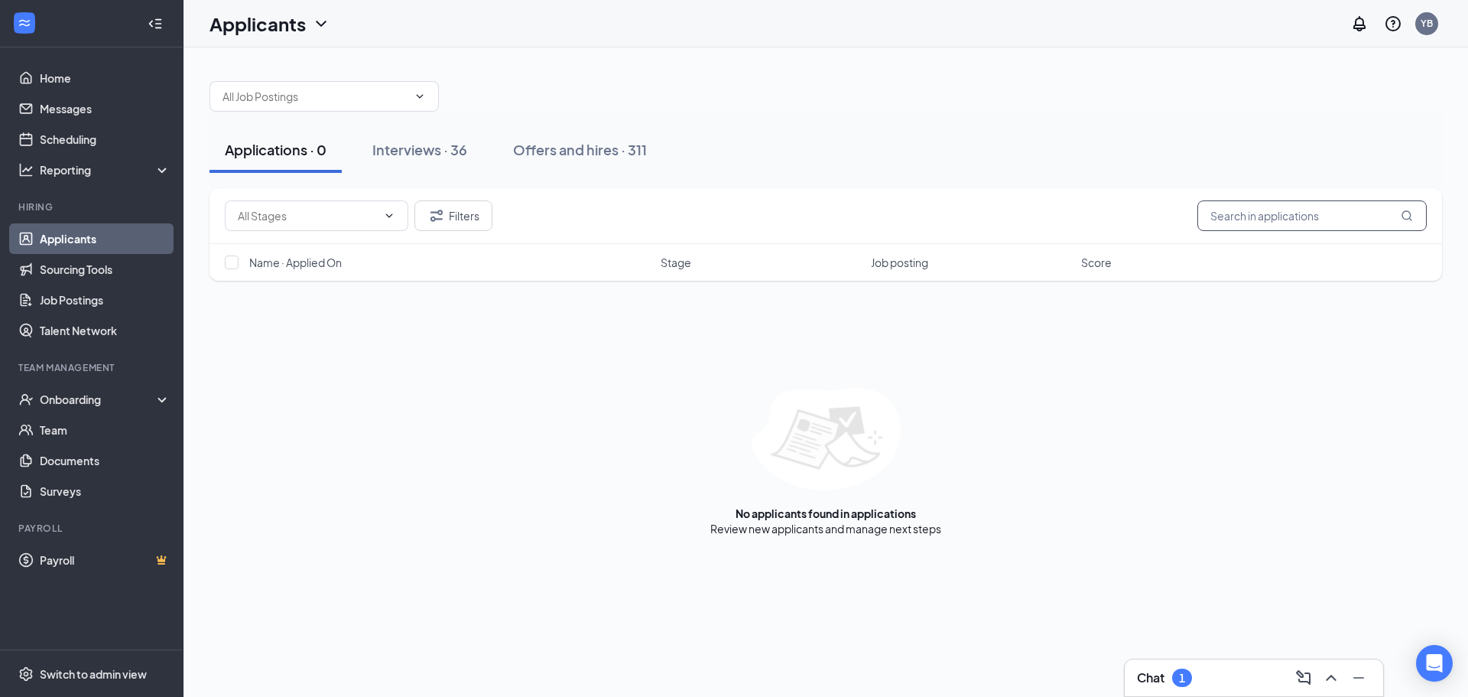
click at [1296, 211] on input "text" at bounding box center [1311, 215] width 229 height 31
type input "[PERSON_NAME]"
click at [880, 522] on link "Interviews" at bounding box center [873, 529] width 52 height 14
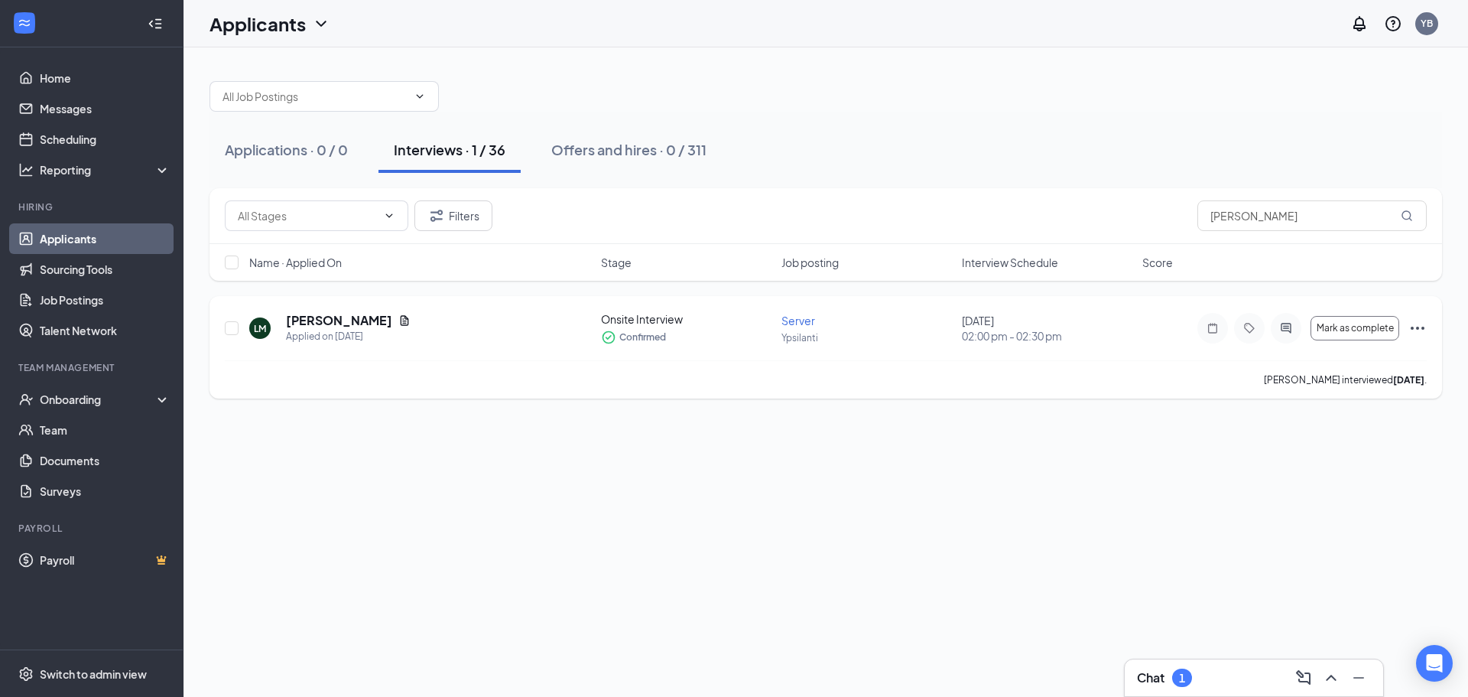
click at [1426, 333] on icon "Ellipses" at bounding box center [1418, 328] width 18 height 18
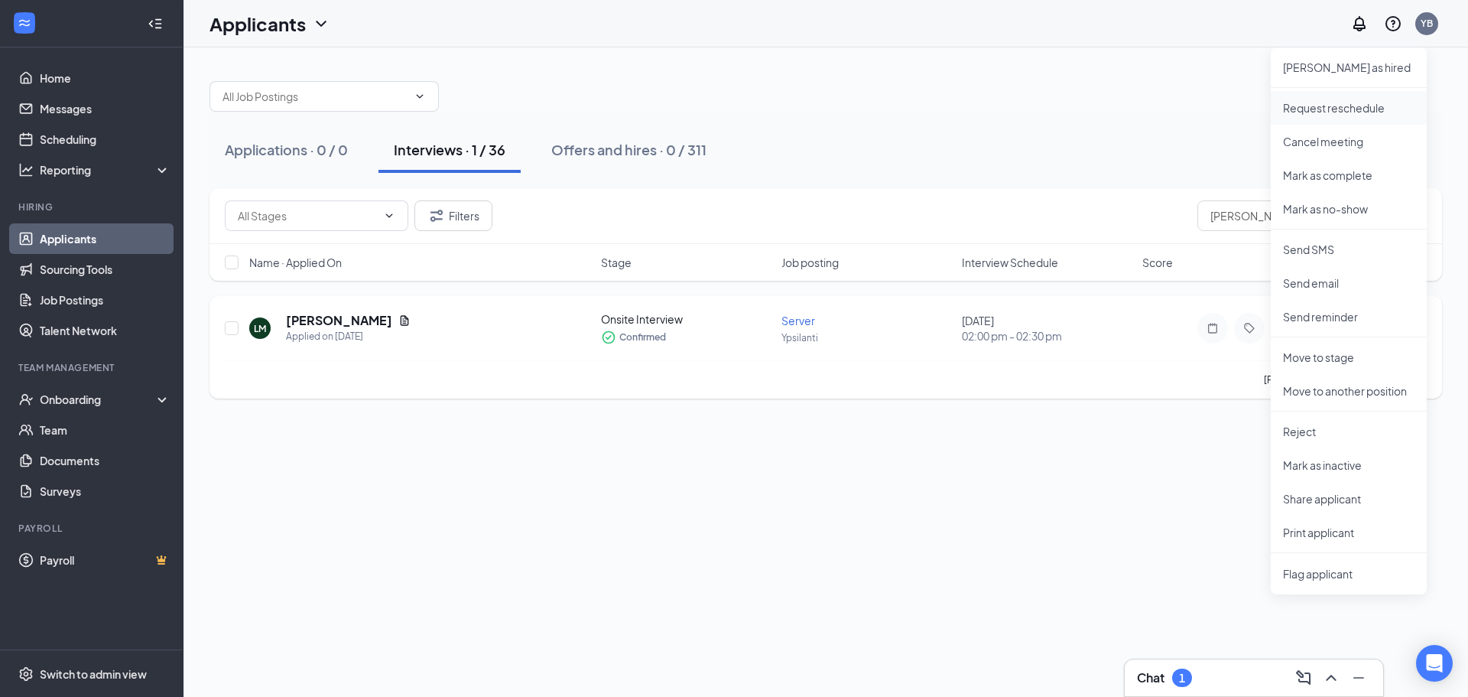
click at [1338, 109] on p "Request reschedule" at bounding box center [1349, 107] width 132 height 15
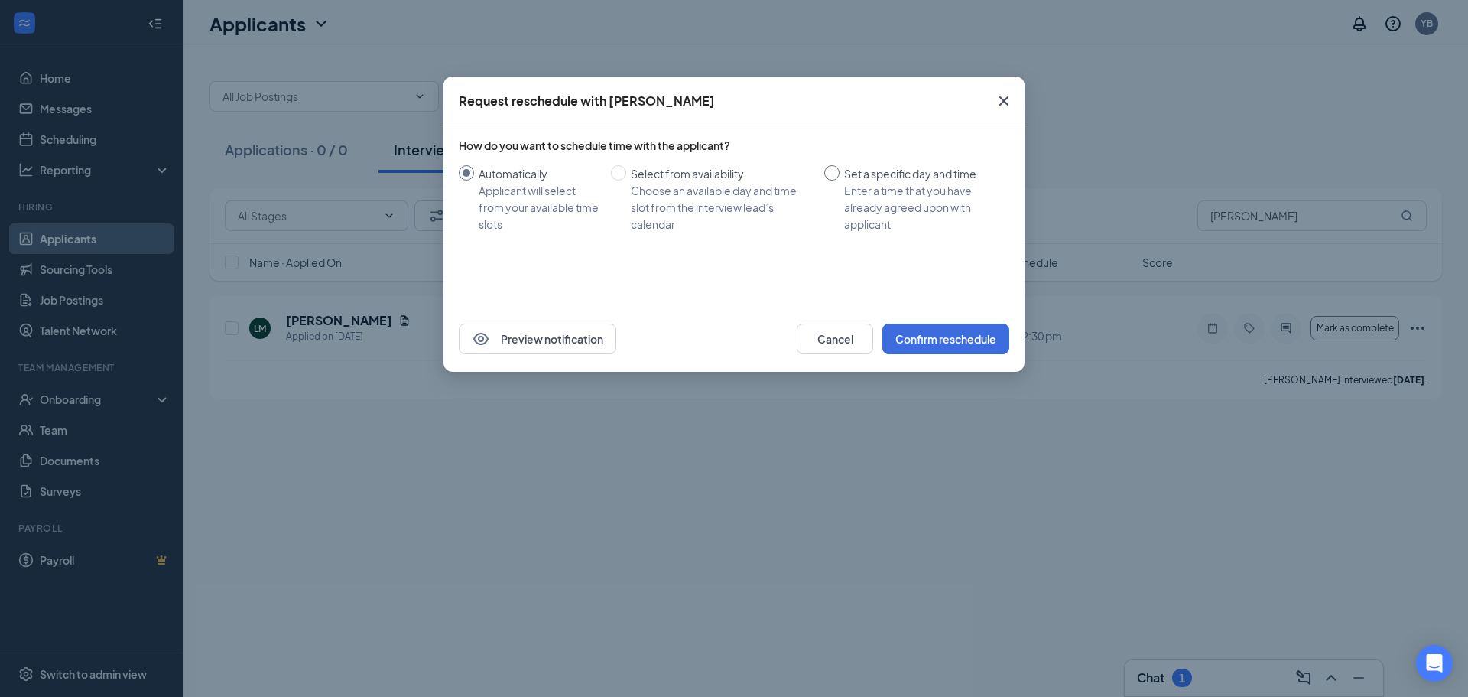
click at [930, 220] on div "Enter a time that you have already agreed upon with applicant" at bounding box center [920, 207] width 153 height 50
click at [840, 180] on input "Set a specific day and time Enter a time that you have already agreed upon with…" at bounding box center [831, 172] width 15 height 15
radio input "true"
radio input "false"
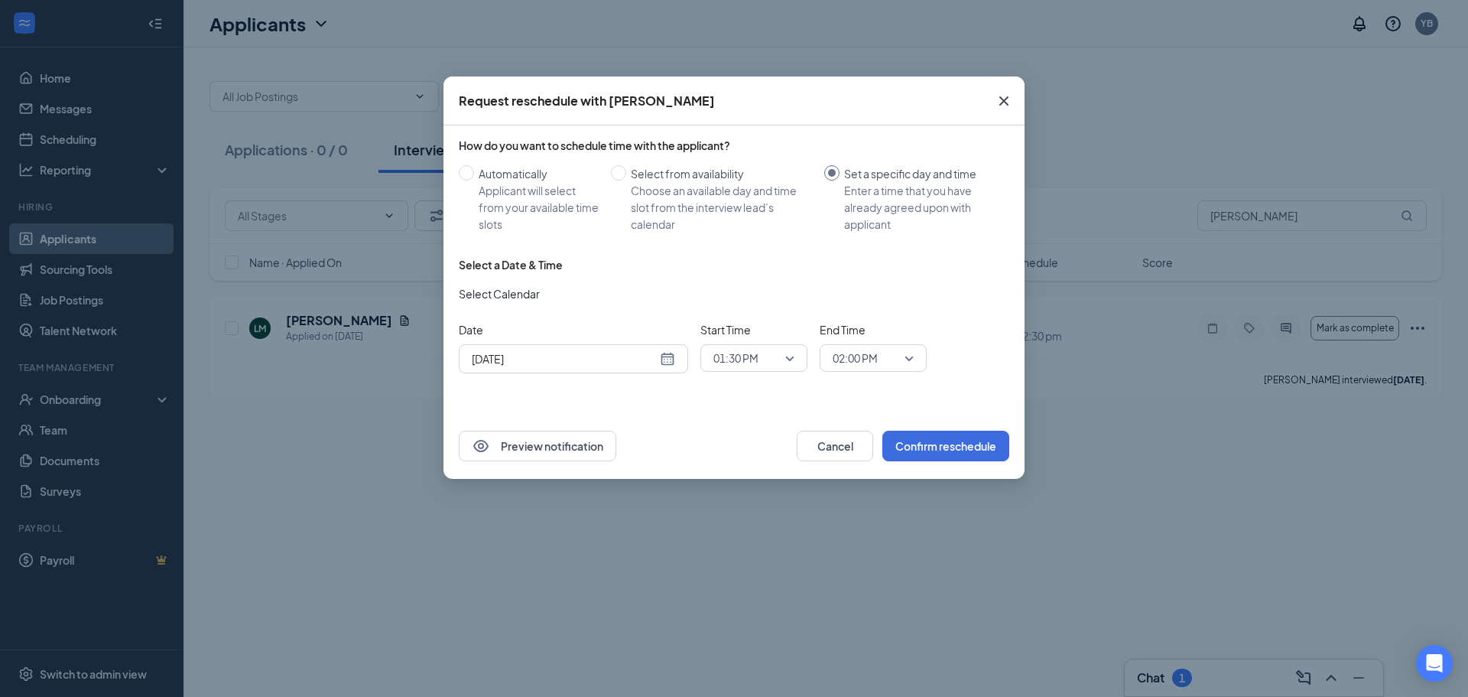
click at [747, 362] on span "01:30 PM" at bounding box center [735, 357] width 45 height 23
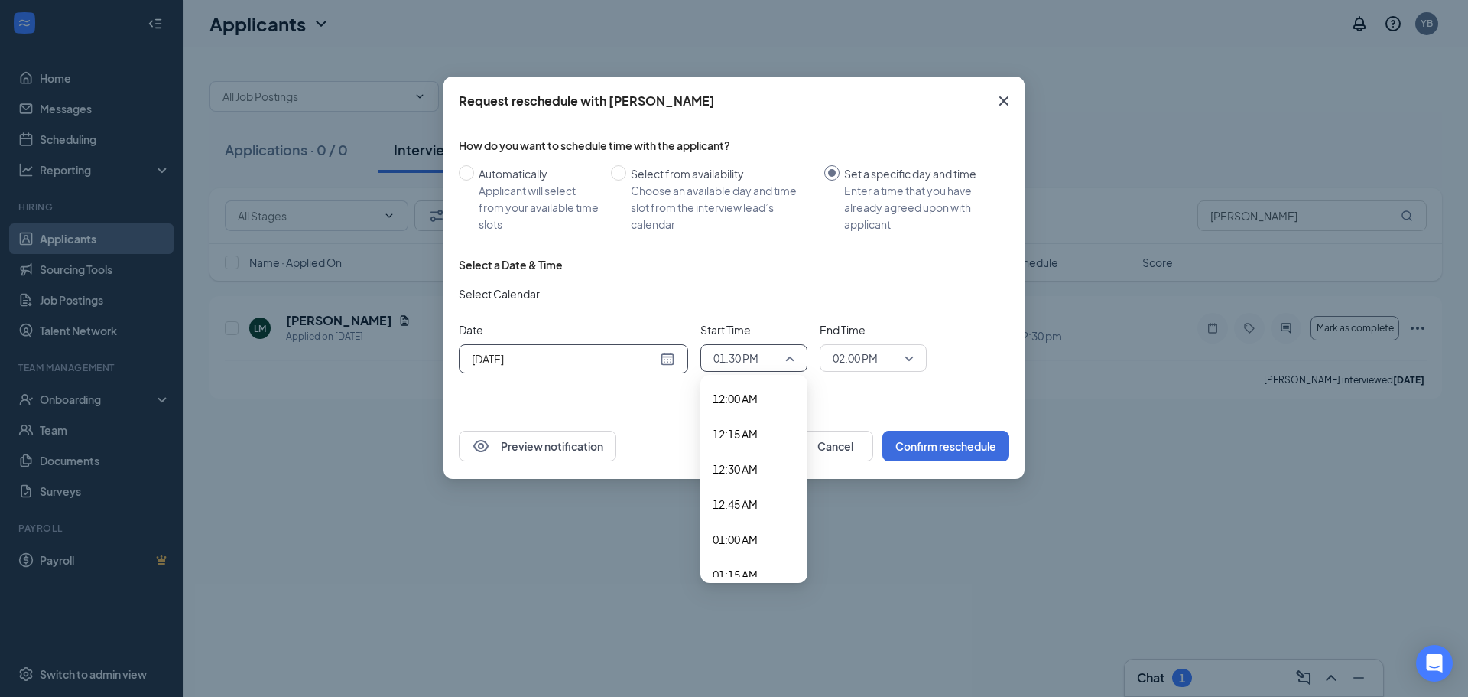
scroll to position [1740, 0]
click at [655, 361] on input "[DATE]" at bounding box center [564, 358] width 185 height 17
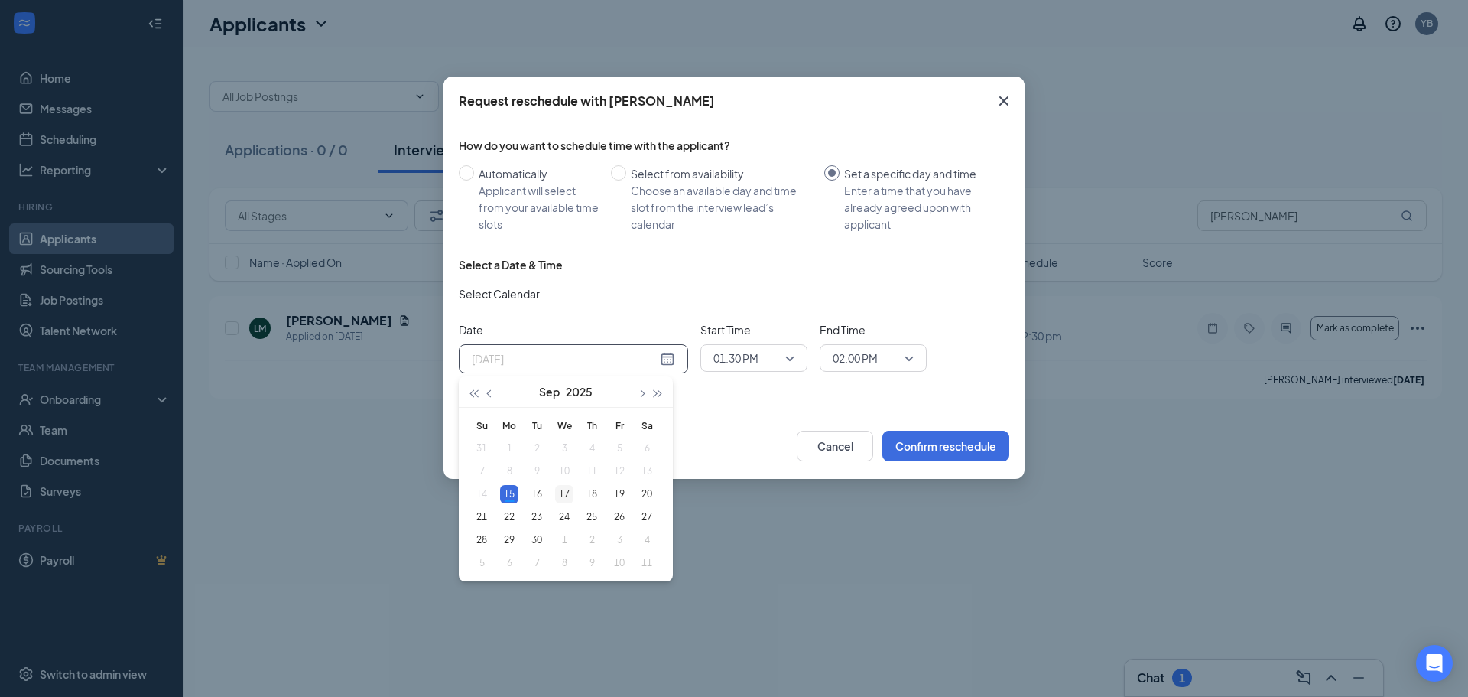
type input "[DATE]"
click at [562, 486] on div "17" at bounding box center [564, 494] width 18 height 18
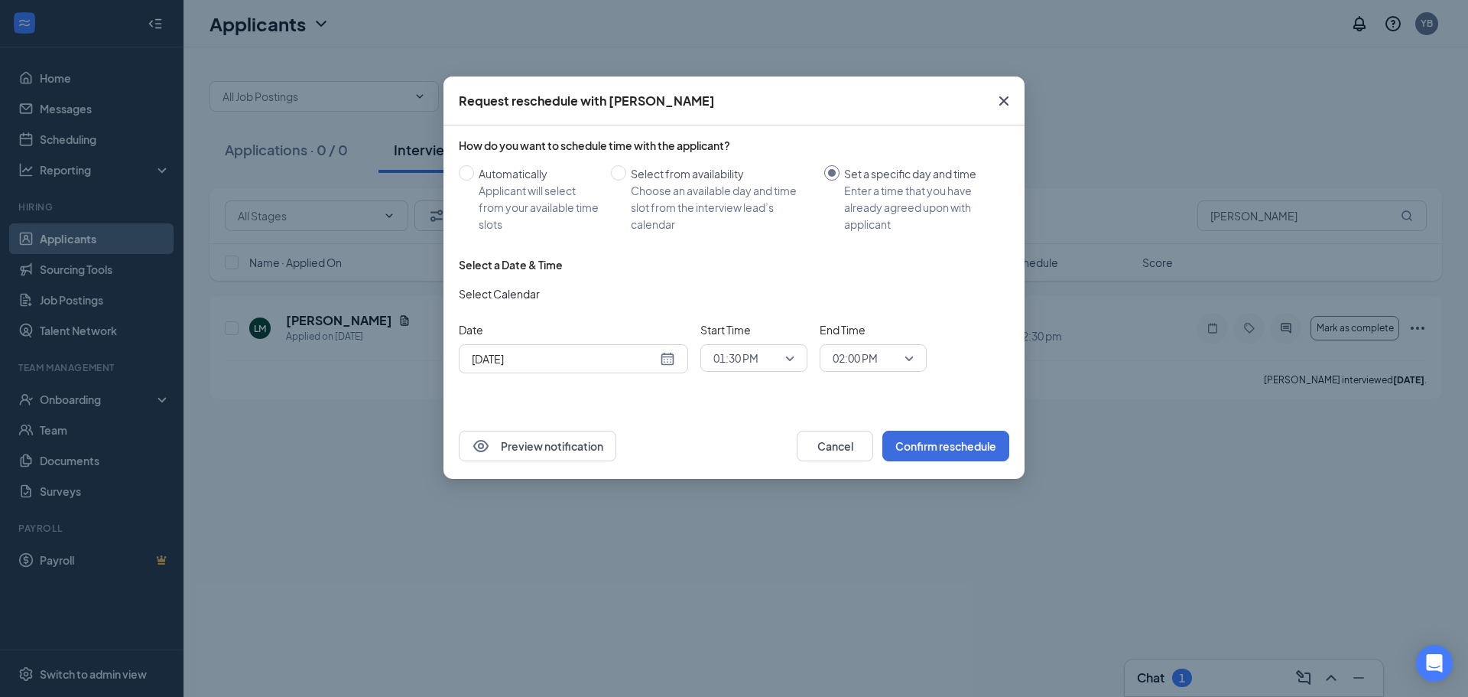
click at [733, 342] on div "Start Time 01:30 PM 01:15 PM 01:30 PM 01:45 PM 12:00 AM 12:15 AM 12:30 AM 12:45…" at bounding box center [753, 346] width 107 height 50
click at [755, 356] on span "01:30 PM" at bounding box center [735, 357] width 45 height 23
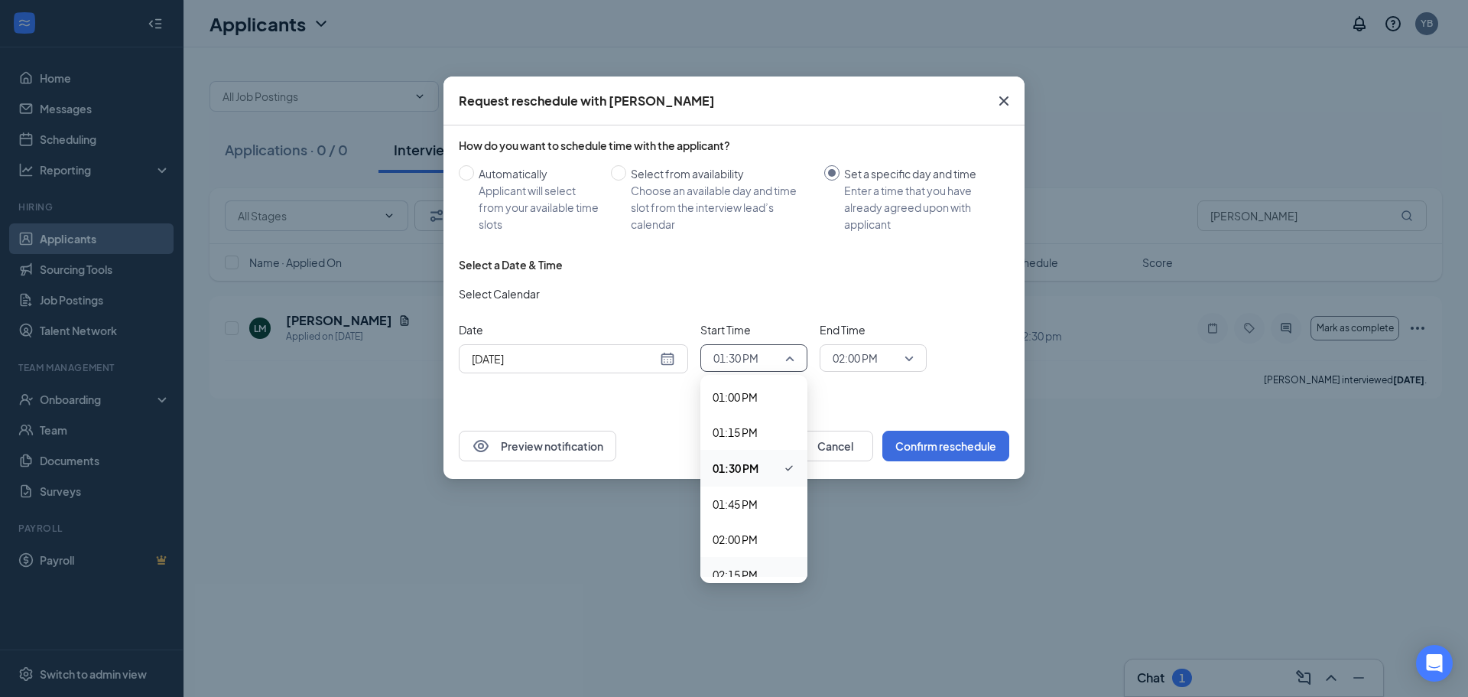
scroll to position [1832, 0]
click at [741, 542] on span "02:00 PM" at bounding box center [735, 537] width 45 height 17
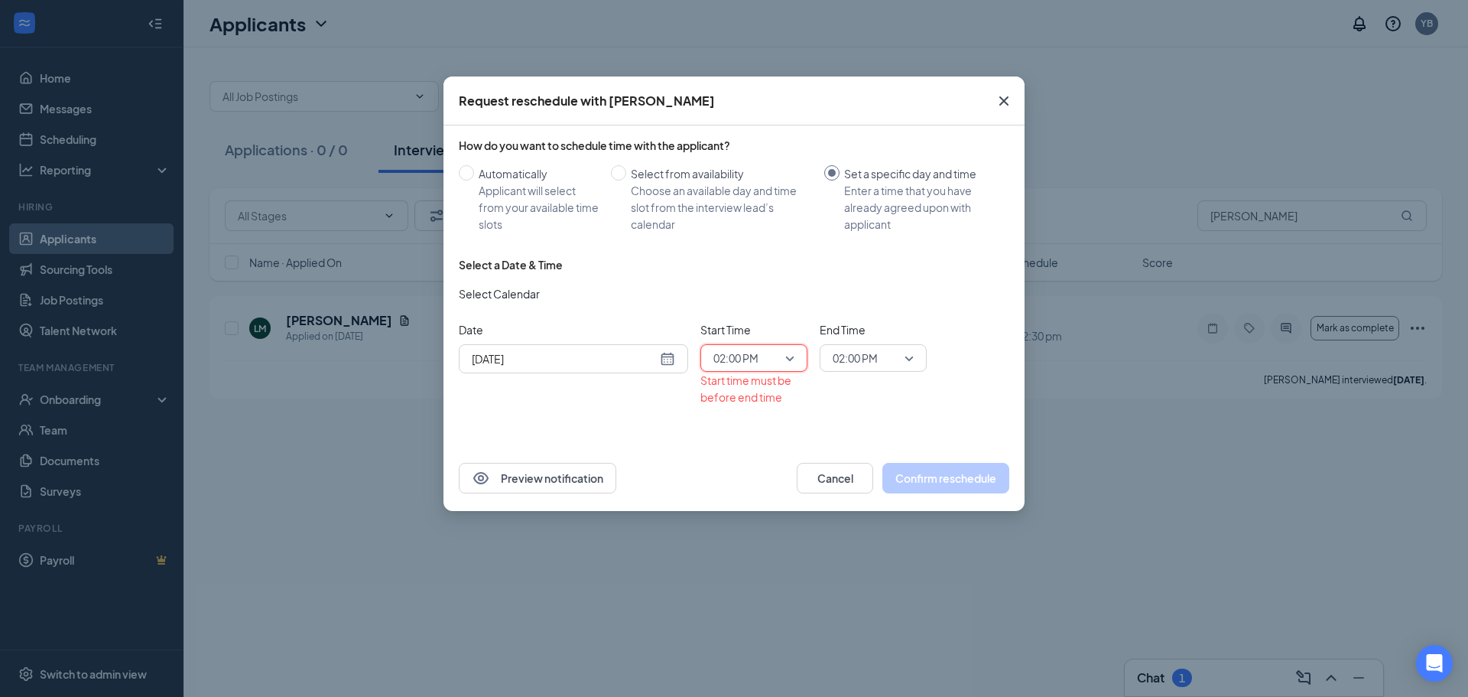
click at [873, 343] on div "End Time 02:00 PM" at bounding box center [873, 346] width 107 height 50
click at [898, 353] on span "02:00 PM" at bounding box center [866, 357] width 67 height 23
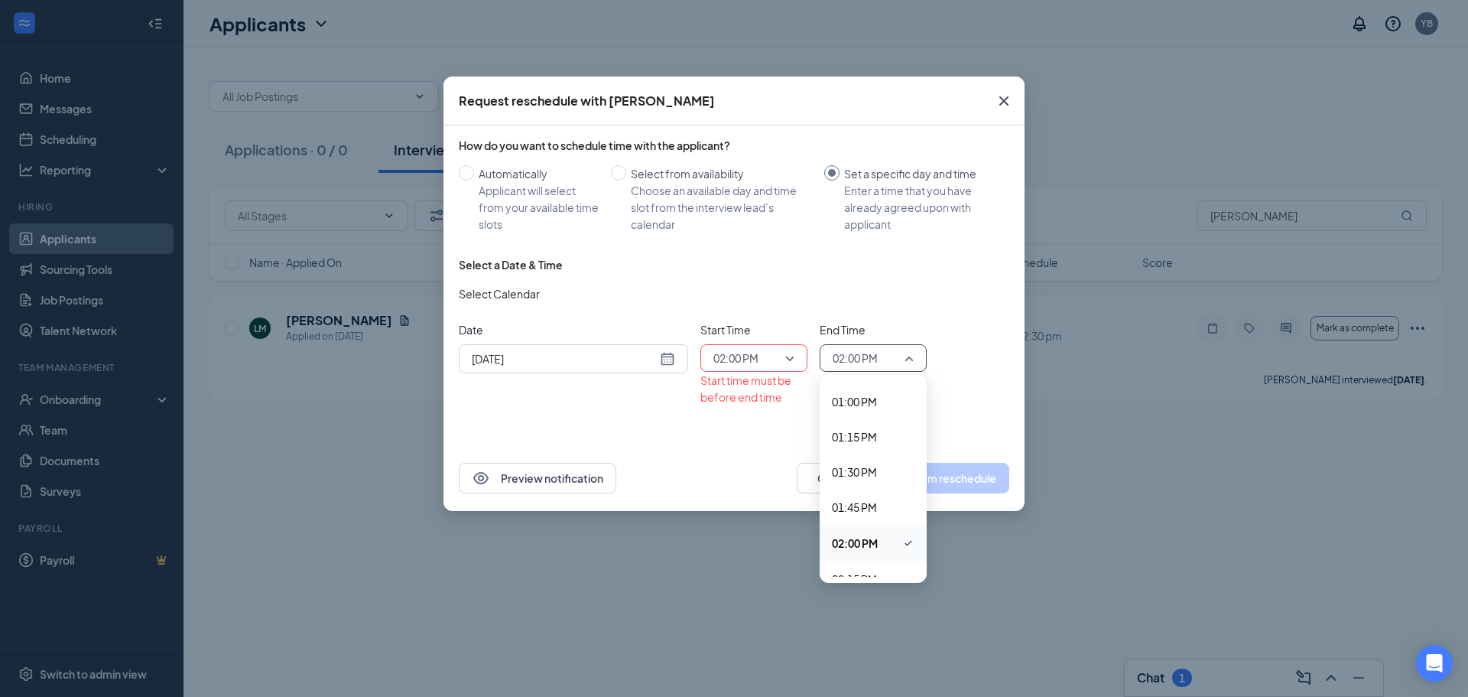
scroll to position [1841, 0]
click at [873, 566] on span "02:15 PM" at bounding box center [854, 563] width 45 height 17
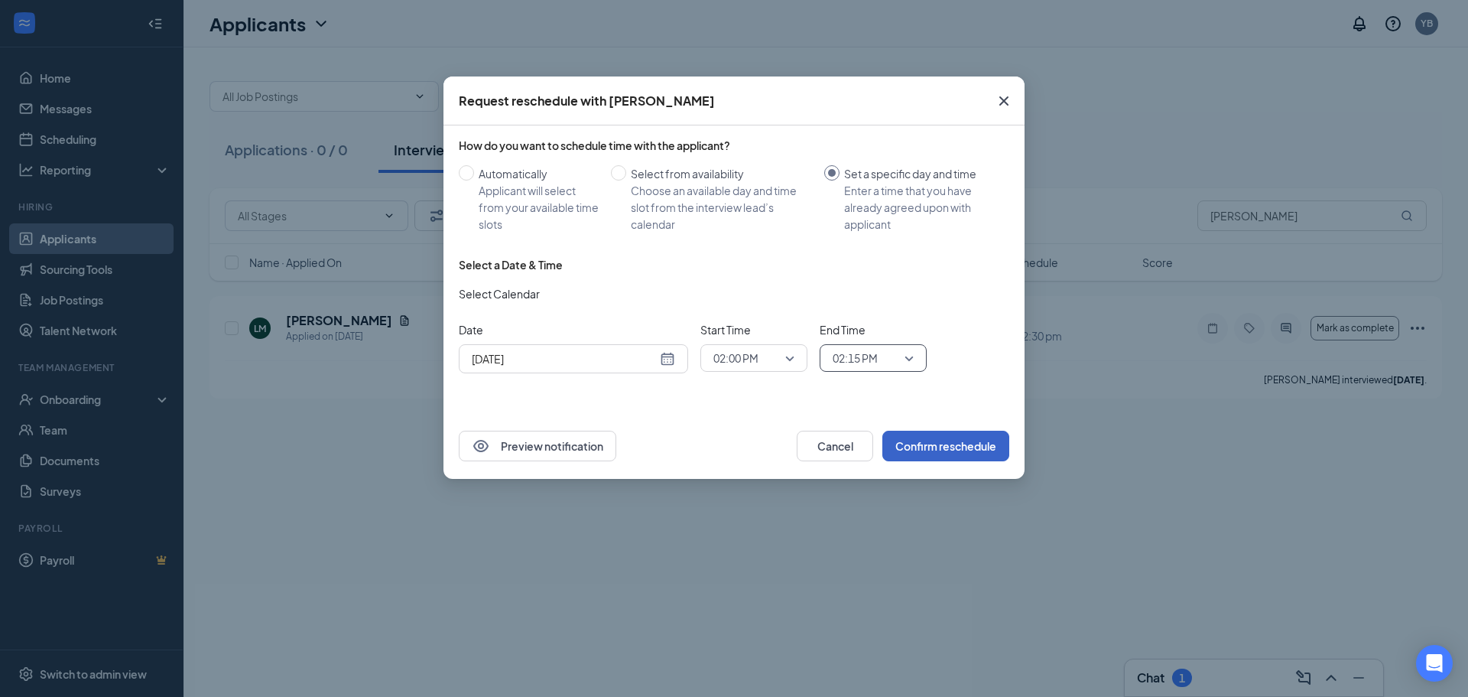
click at [942, 445] on button "Confirm reschedule" at bounding box center [945, 446] width 127 height 31
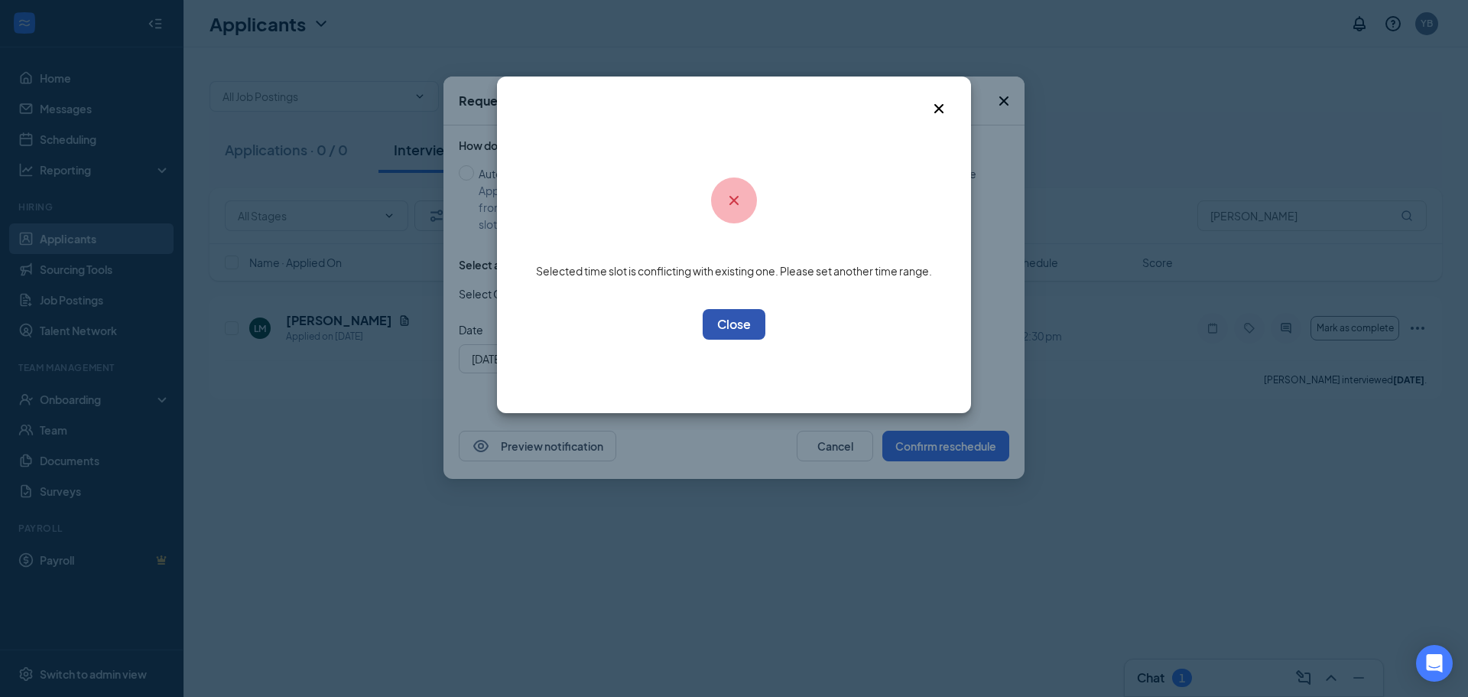
click at [742, 332] on button "OK" at bounding box center [734, 324] width 63 height 31
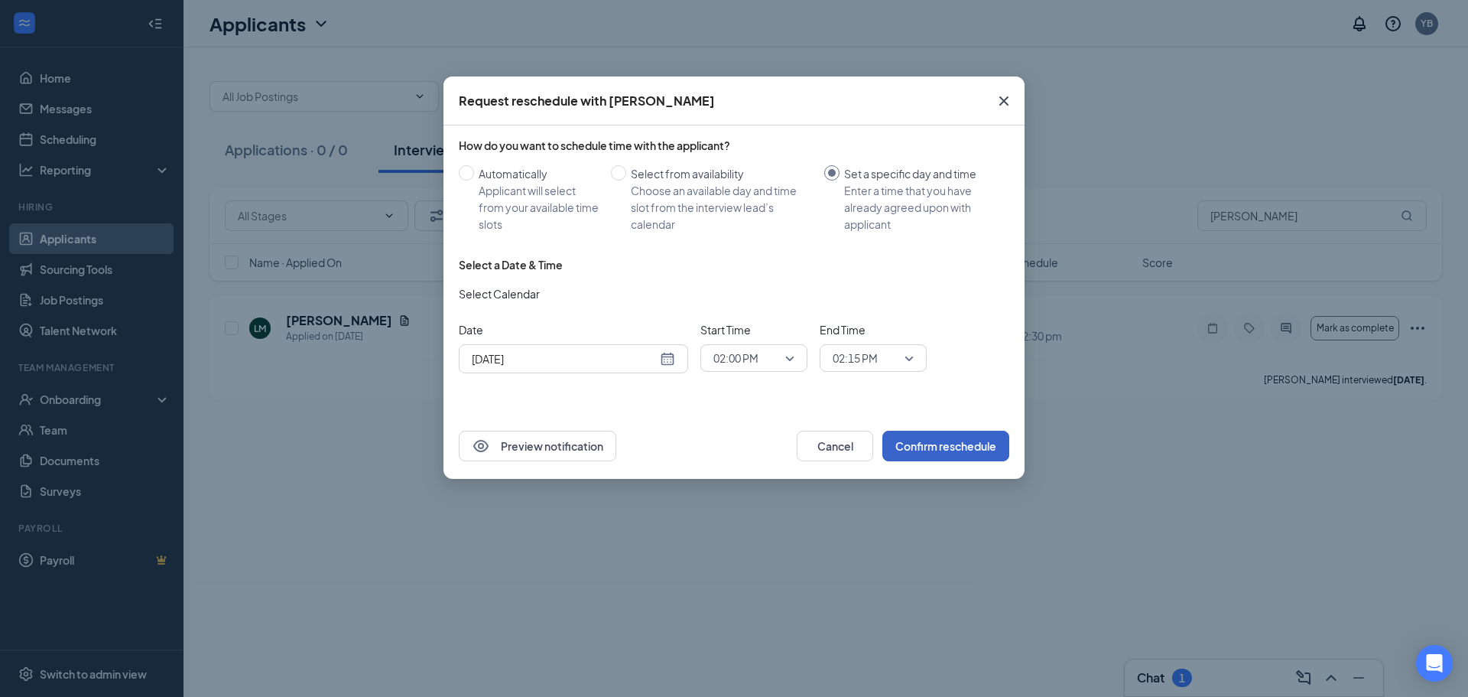
scroll to position [1846, 0]
click at [888, 360] on span "02:15 PM" at bounding box center [866, 357] width 67 height 23
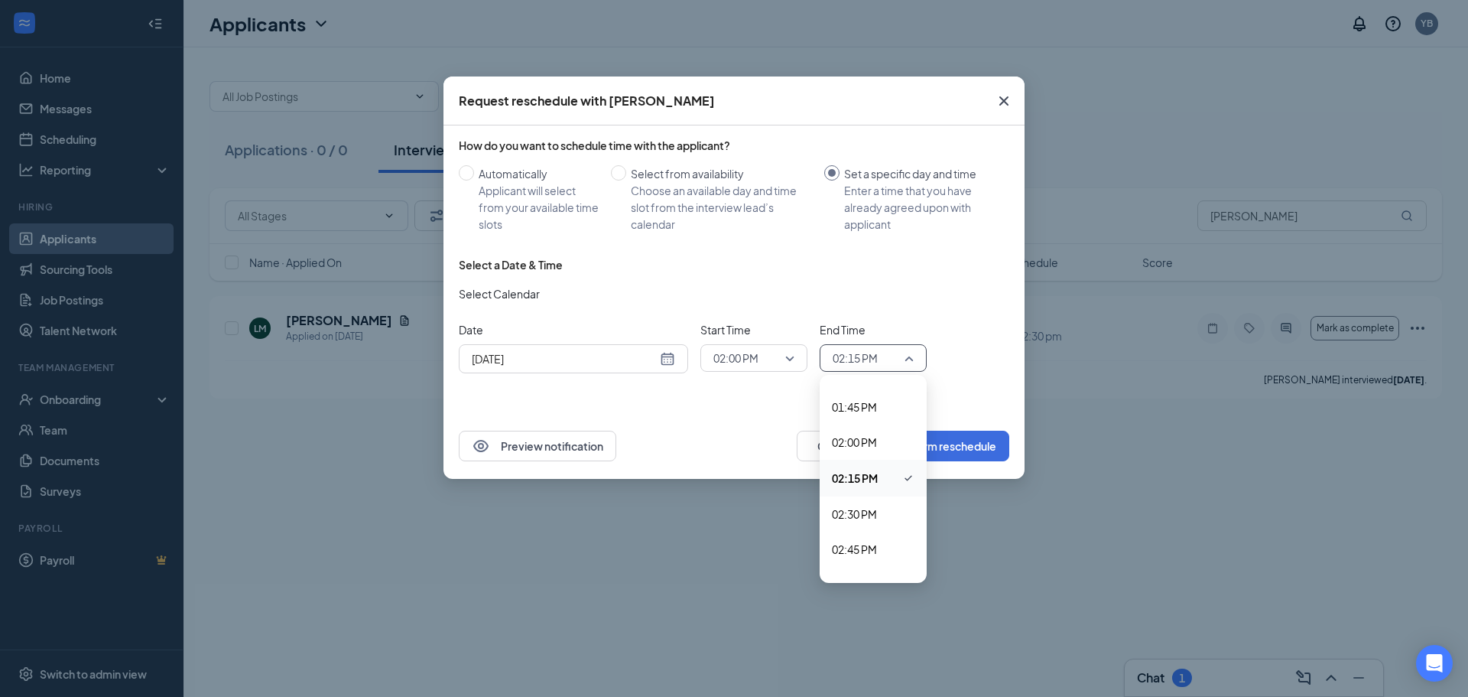
scroll to position [1938, 0]
click at [861, 487] on div "02:30 PM" at bounding box center [873, 502] width 107 height 35
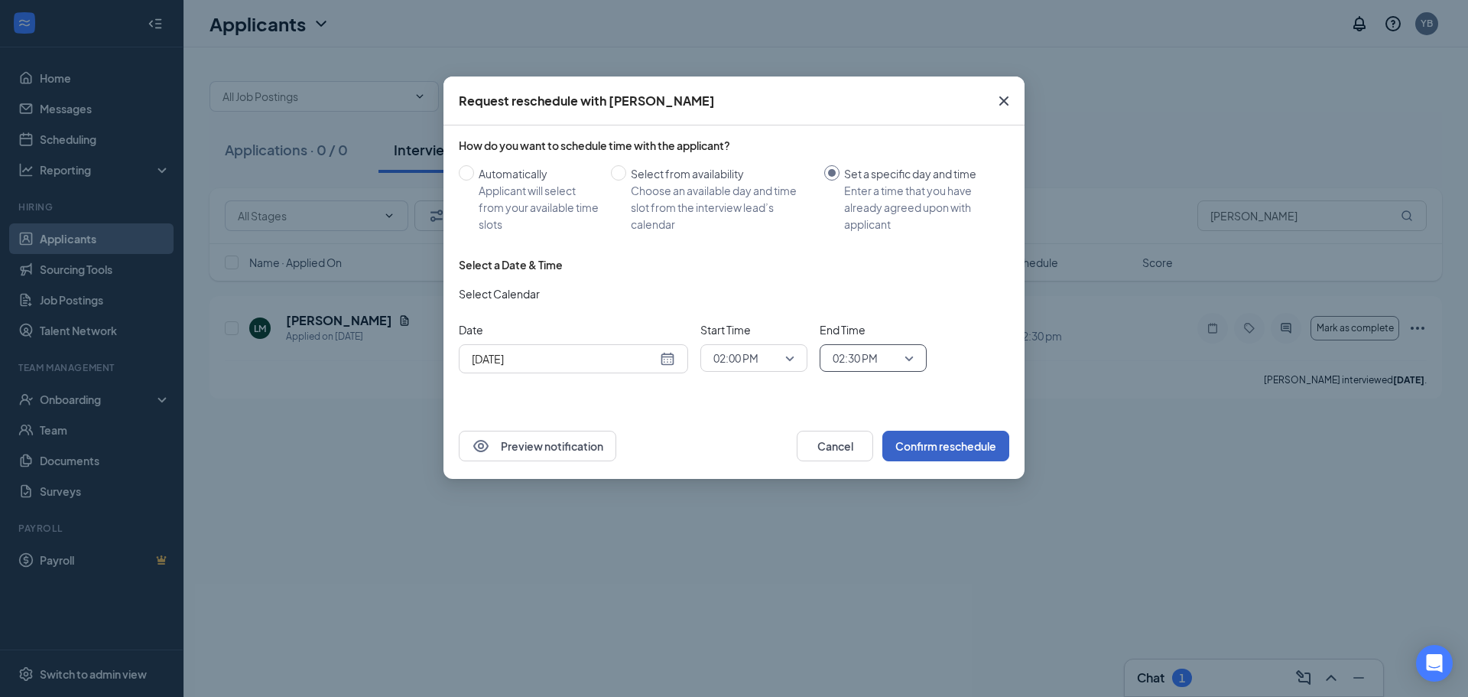
click at [931, 440] on button "Confirm reschedule" at bounding box center [945, 446] width 127 height 31
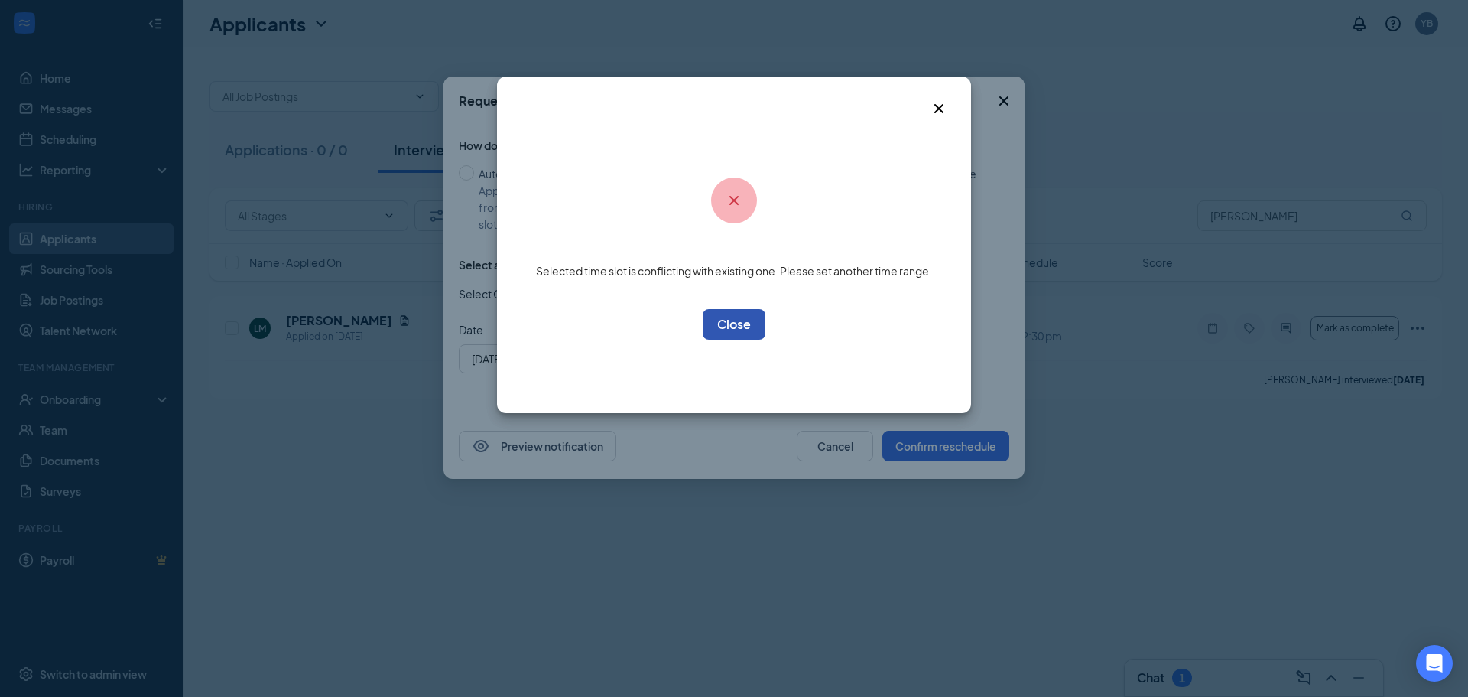
click at [759, 316] on button "OK" at bounding box center [734, 324] width 63 height 31
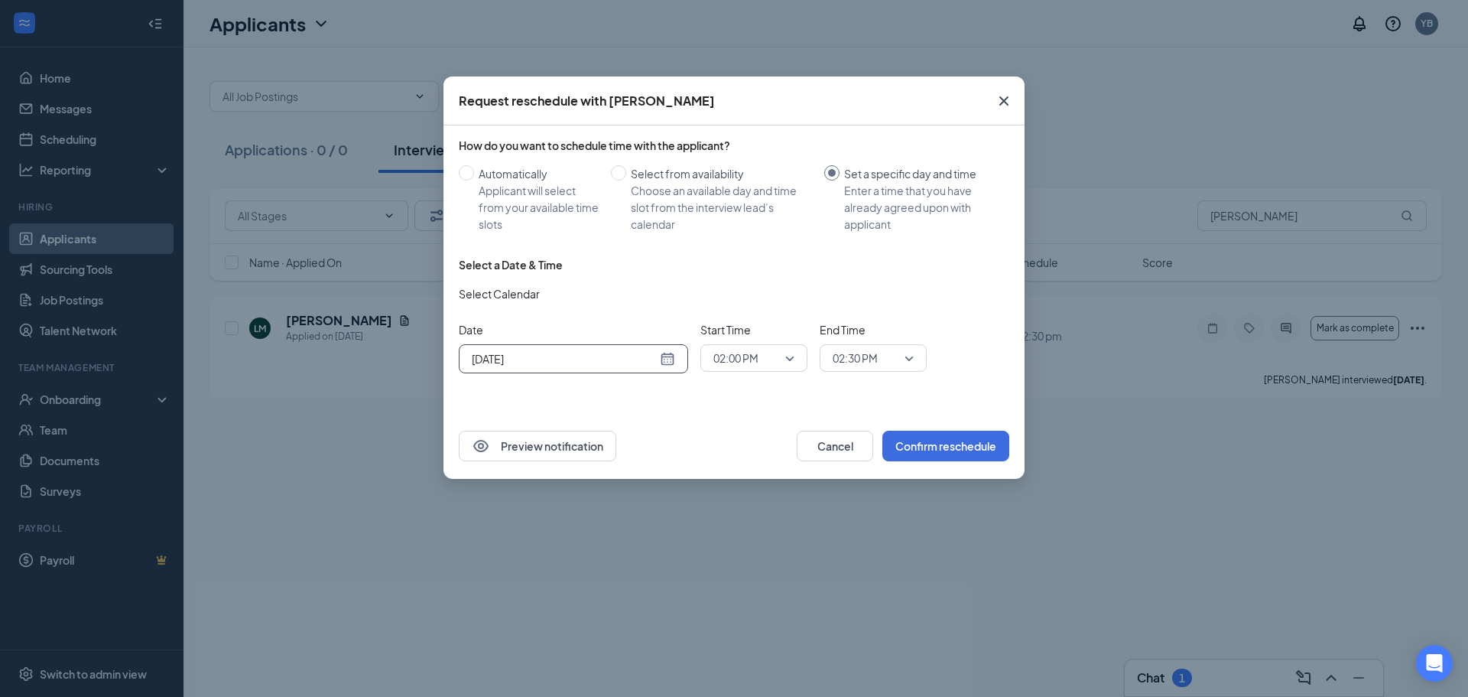
click at [639, 355] on input "[DATE]" at bounding box center [564, 358] width 185 height 17
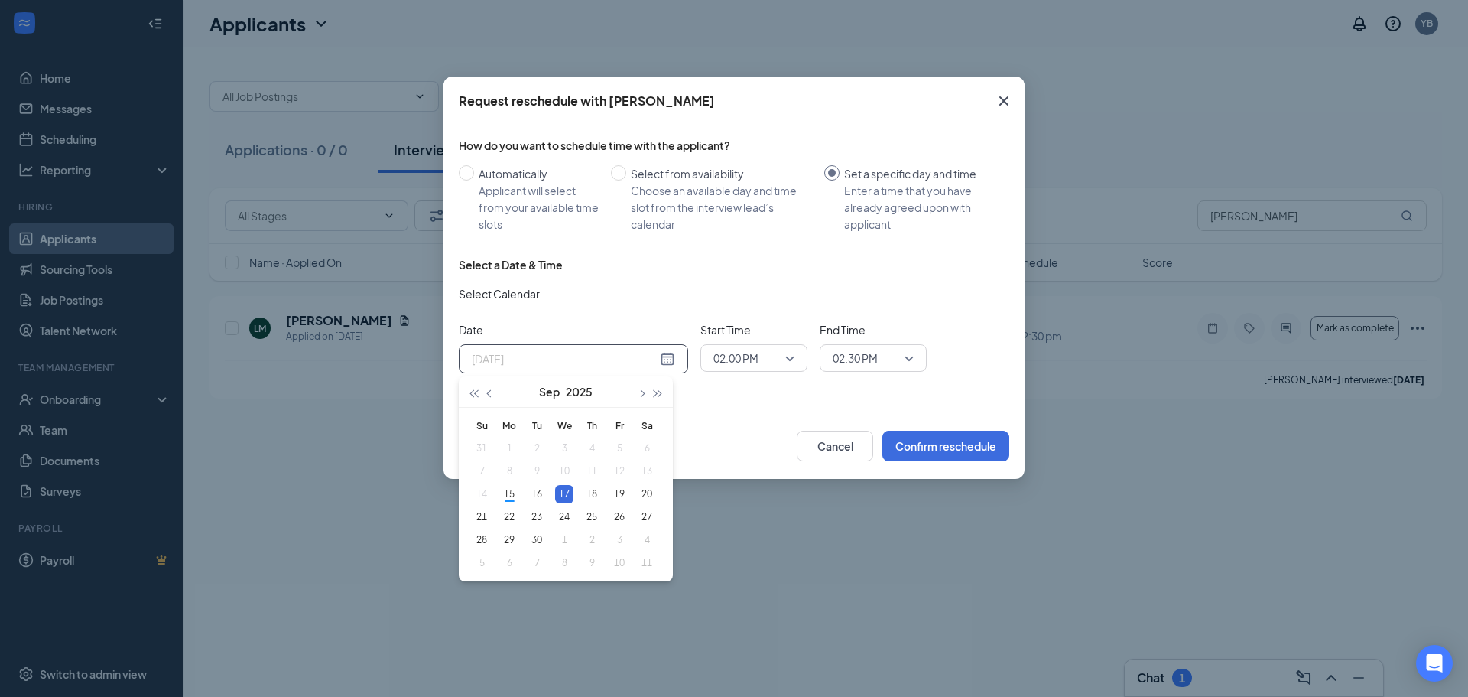
click at [561, 489] on div "17" at bounding box center [564, 494] width 18 height 18
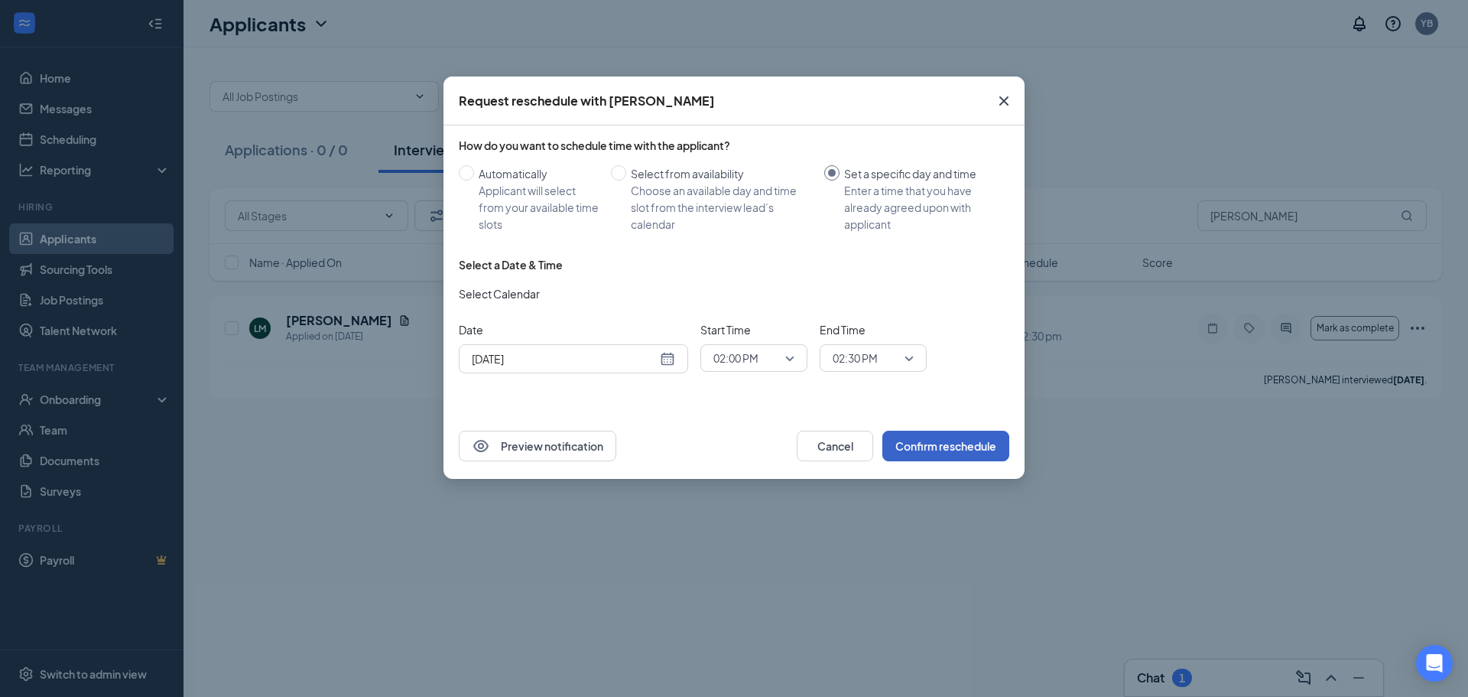
click at [919, 455] on button "Confirm reschedule" at bounding box center [945, 446] width 127 height 31
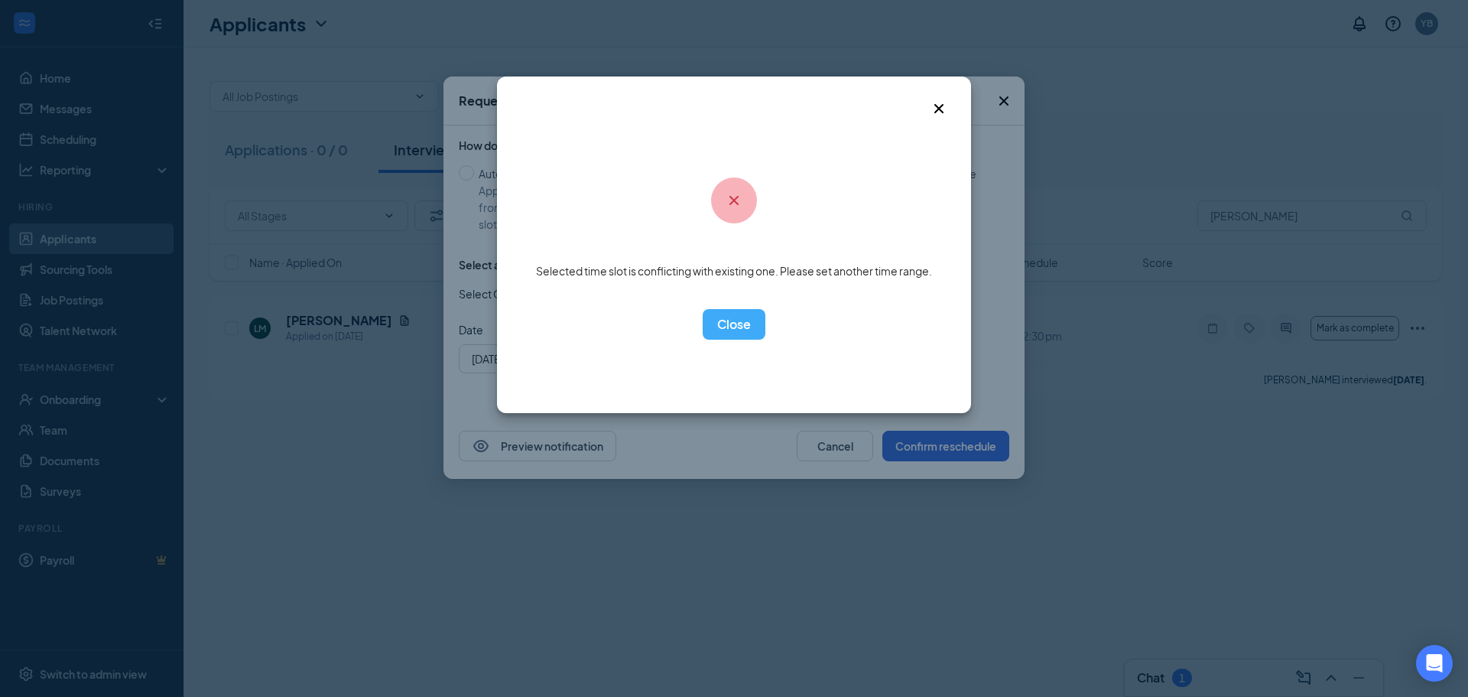
click at [746, 343] on div "Selected time slot is conflicting with existing one. Please set another time ra…" at bounding box center [734, 244] width 474 height 336
click at [741, 331] on button "OK" at bounding box center [734, 324] width 63 height 31
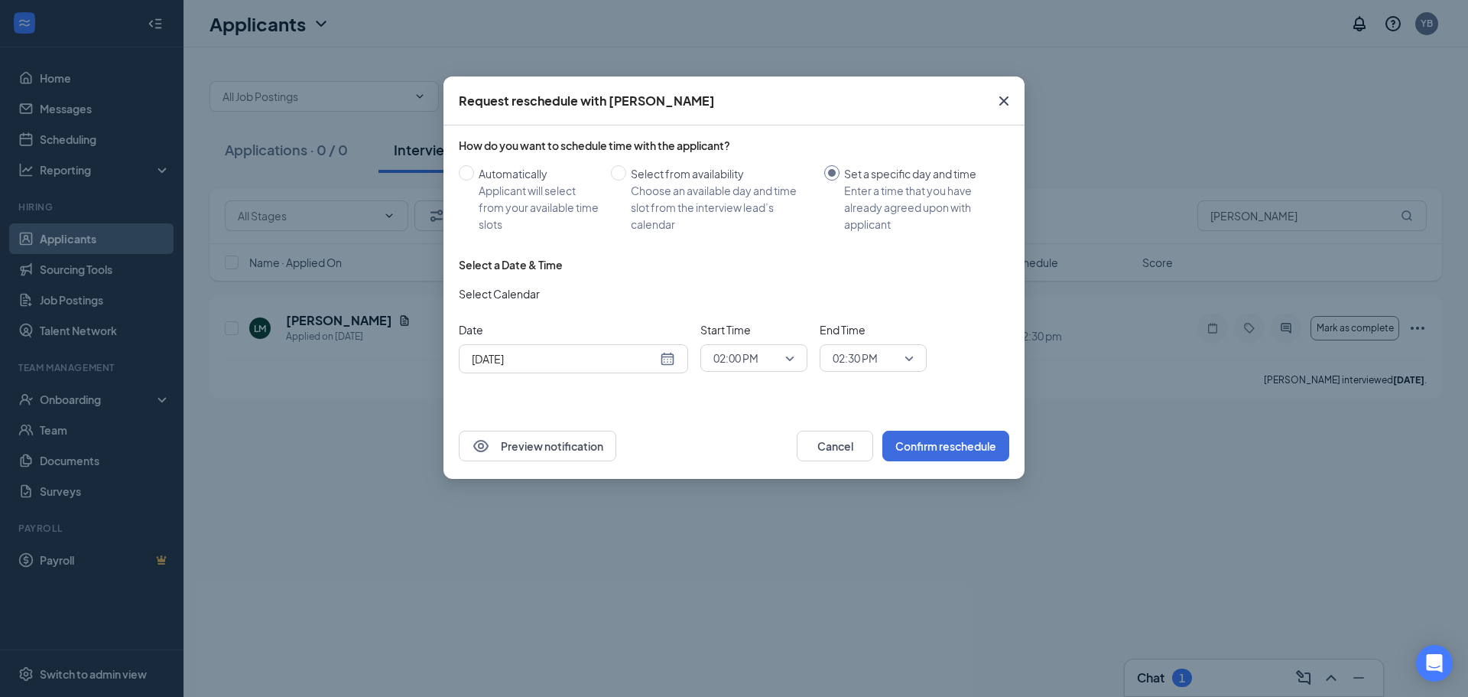
click at [999, 96] on icon "Cross" at bounding box center [1004, 101] width 18 height 18
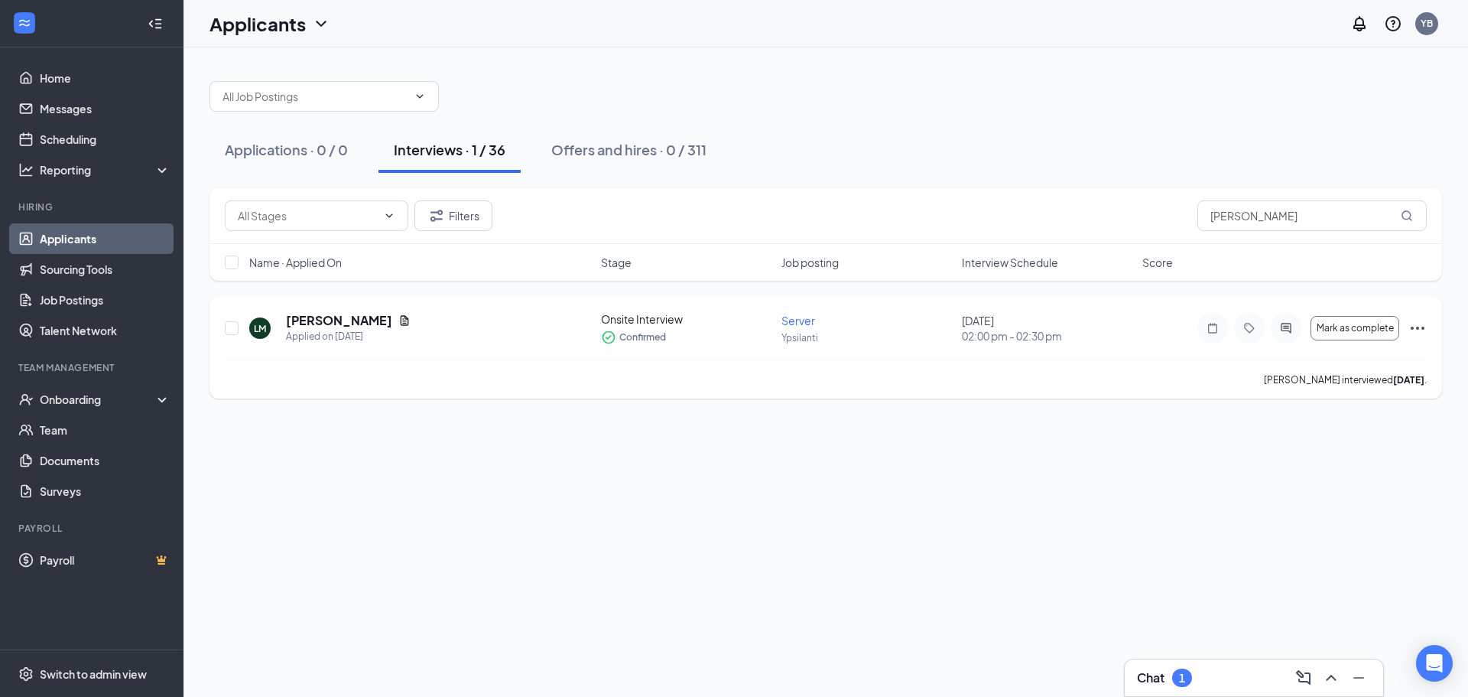
click at [1409, 320] on icon "Ellipses" at bounding box center [1418, 328] width 18 height 18
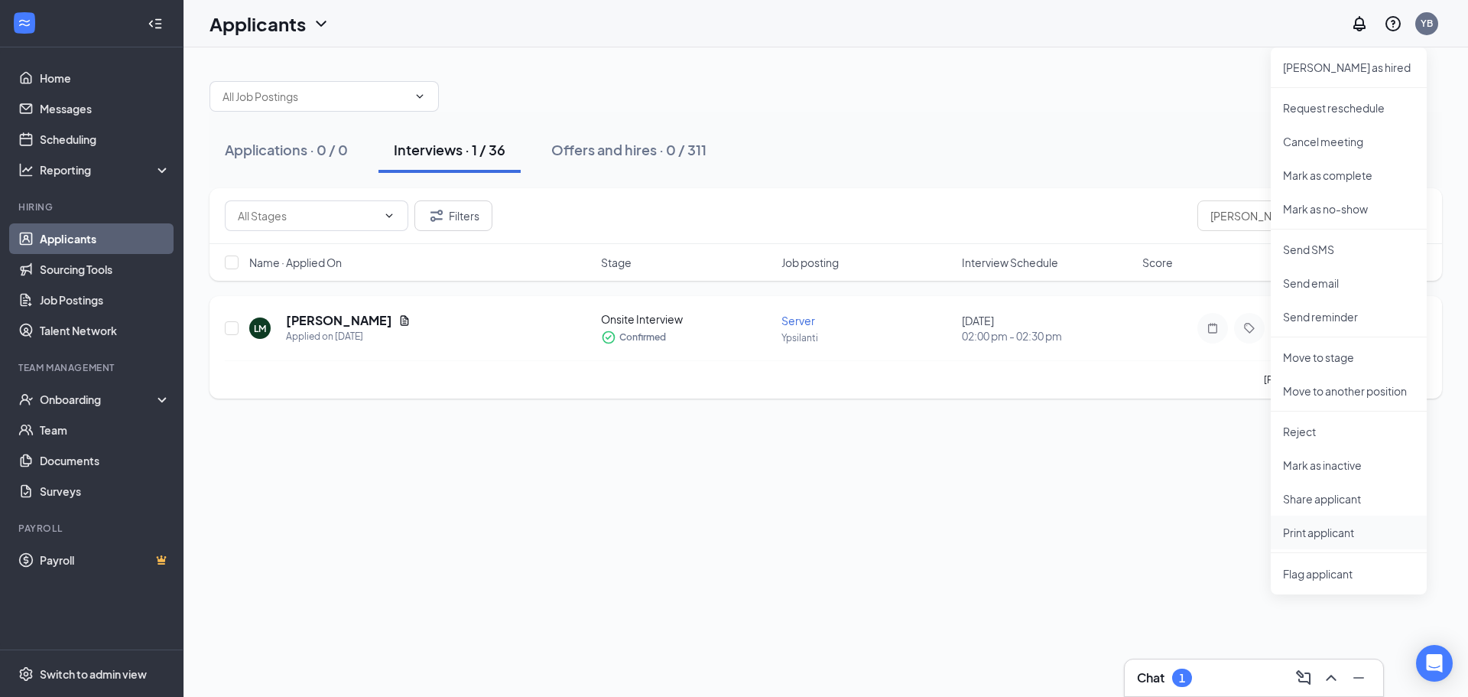
click at [1338, 537] on p "Print applicant" at bounding box center [1349, 532] width 132 height 15
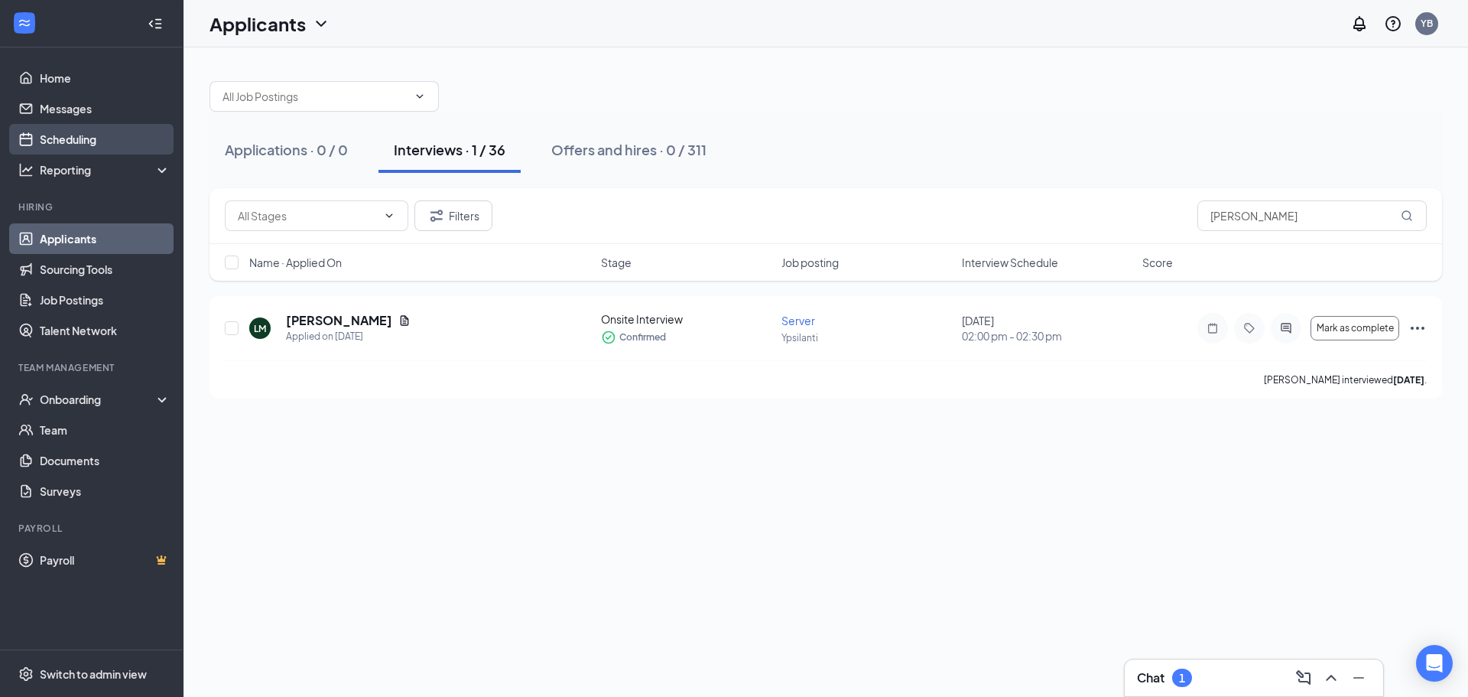
click at [77, 146] on link "Scheduling" at bounding box center [105, 139] width 131 height 31
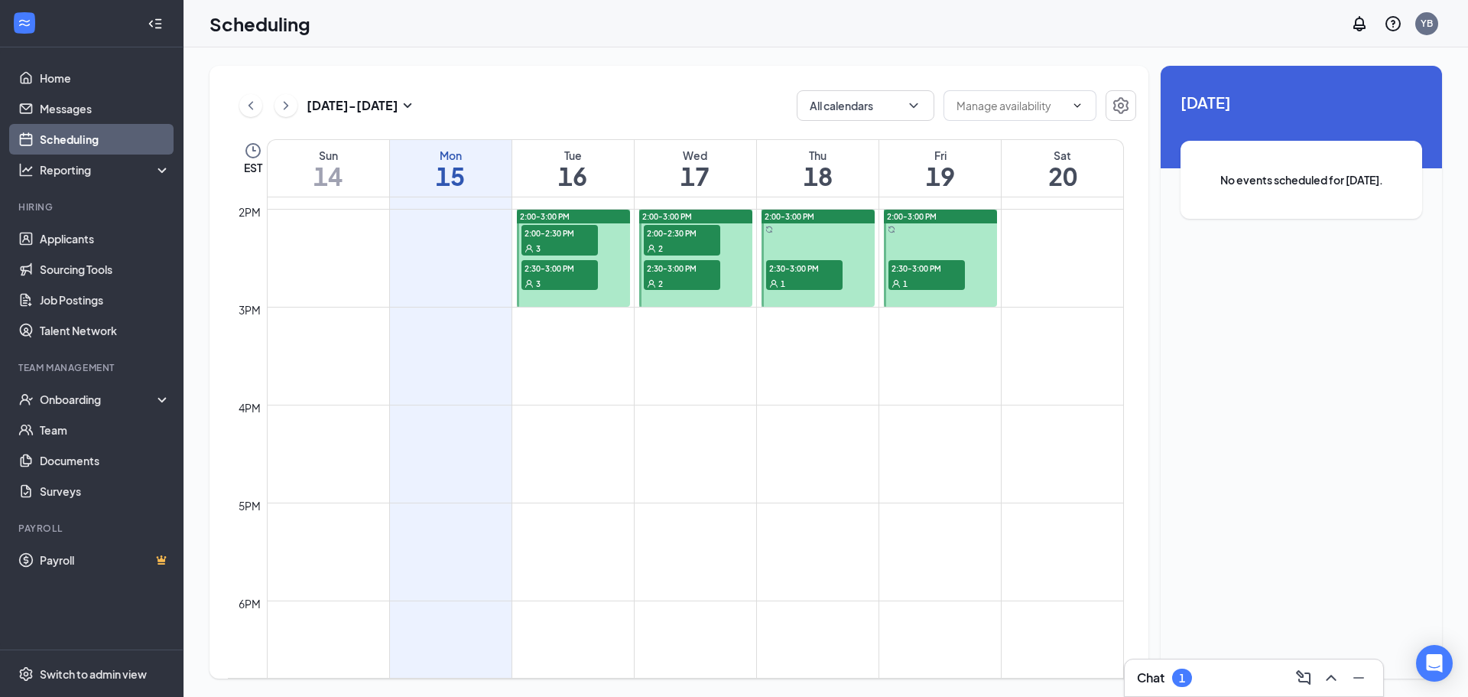
scroll to position [1212, 0]
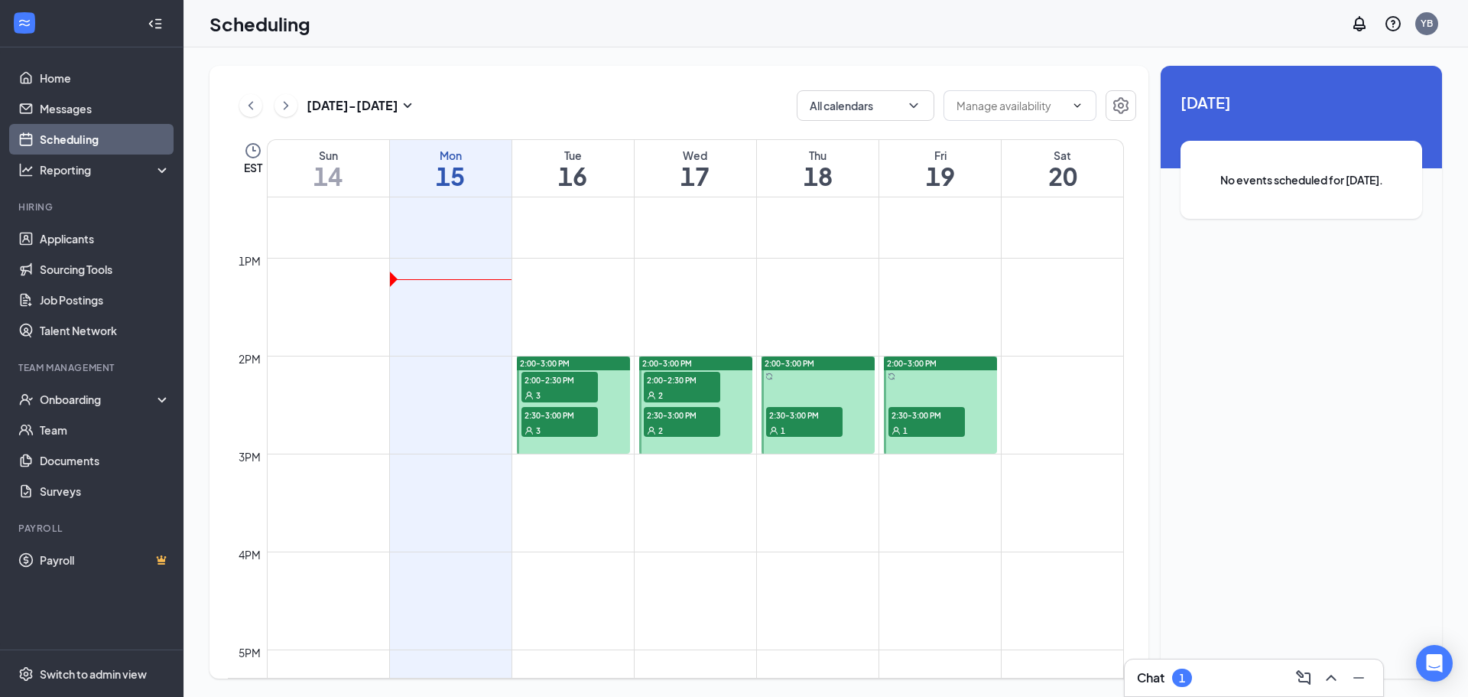
click at [682, 379] on span "2:00-2:30 PM" at bounding box center [682, 379] width 76 height 15
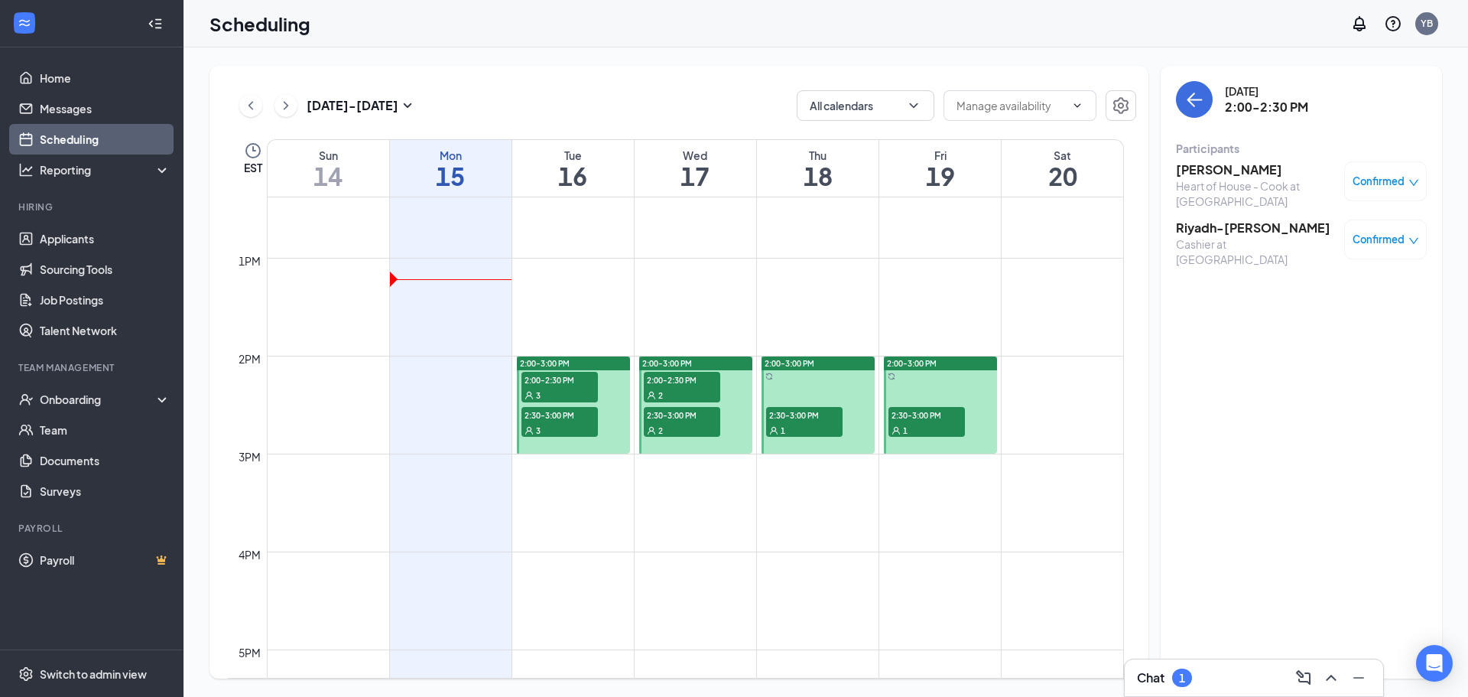
click at [1221, 166] on h3 "[PERSON_NAME]" at bounding box center [1256, 169] width 161 height 17
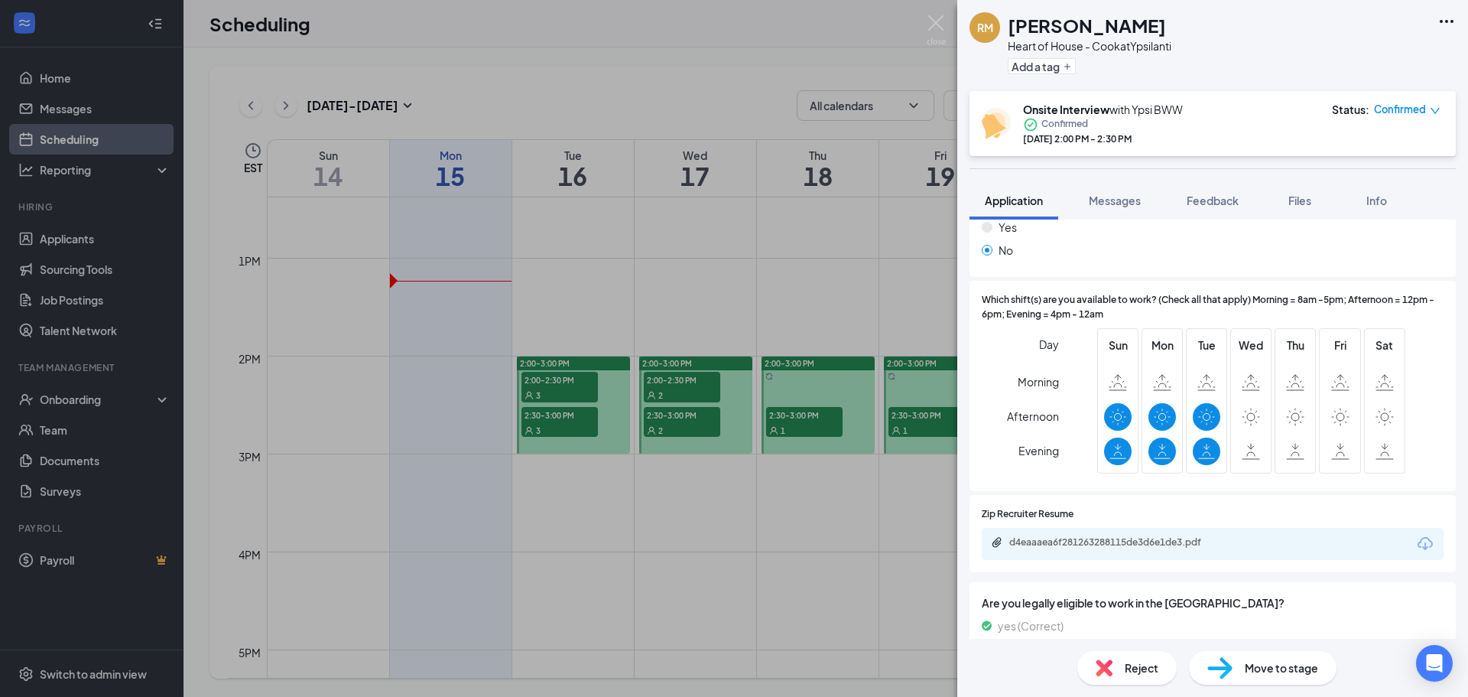
scroll to position [260, 0]
click at [1126, 666] on span "Reject" at bounding box center [1142, 667] width 34 height 17
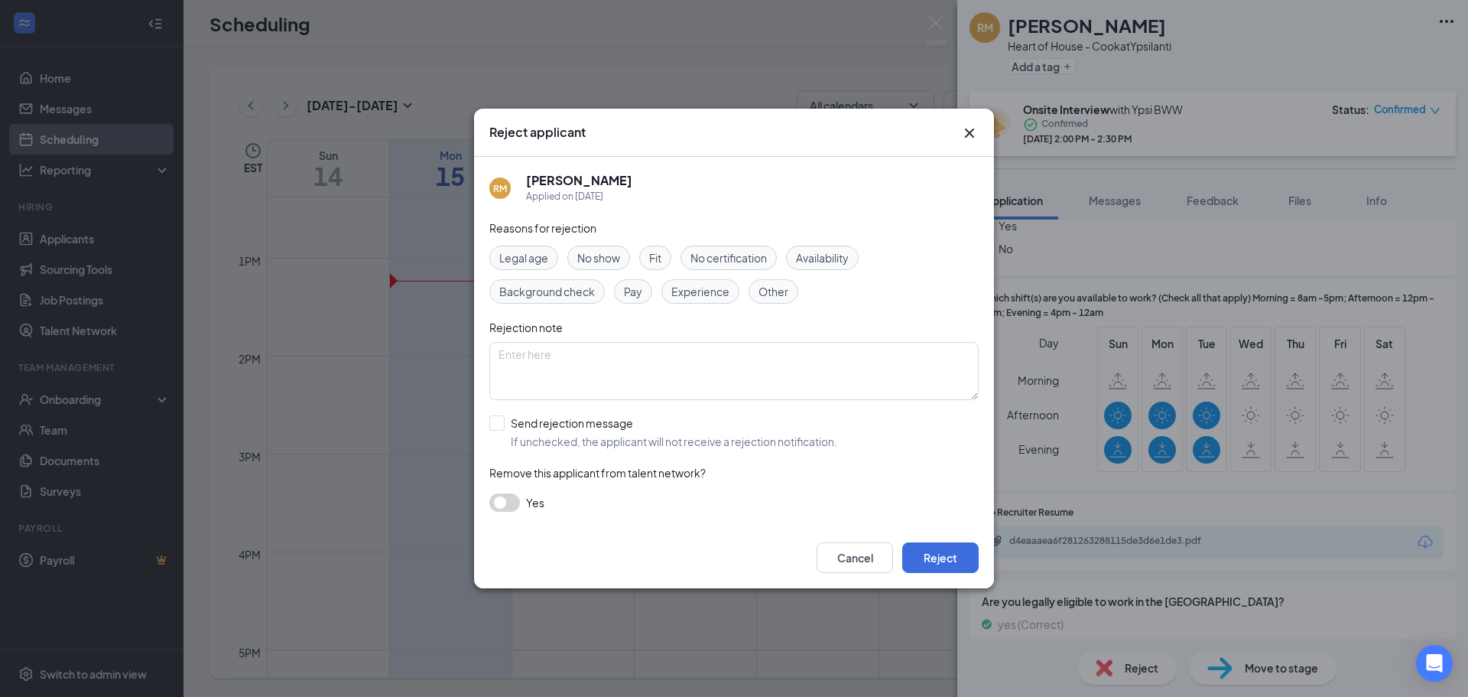
click at [833, 265] on span "Availability" at bounding box center [822, 257] width 53 height 17
click at [816, 362] on textarea at bounding box center [733, 371] width 489 height 58
click at [560, 438] on input "Send rejection message If unchecked, the applicant will not receive a rejection…" at bounding box center [663, 432] width 348 height 34
checkbox input "true"
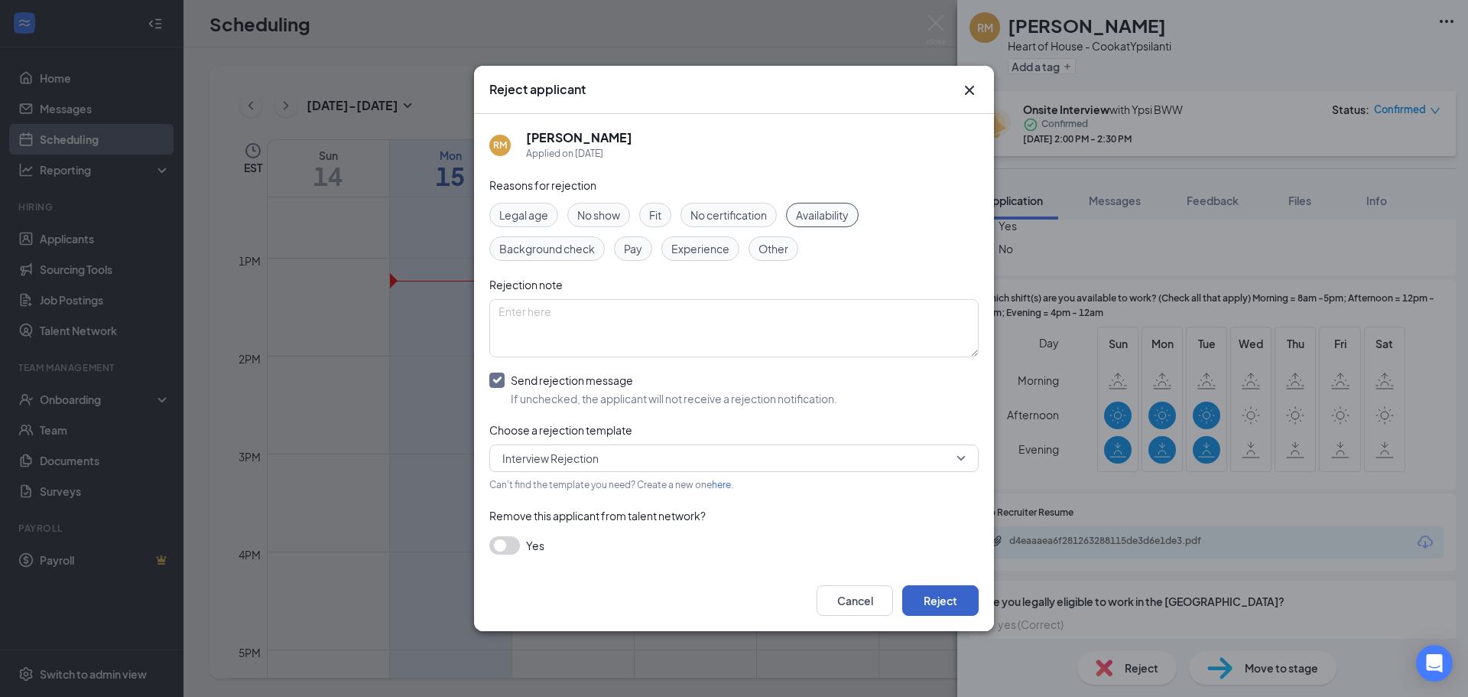
click at [964, 604] on button "Reject" at bounding box center [940, 600] width 76 height 31
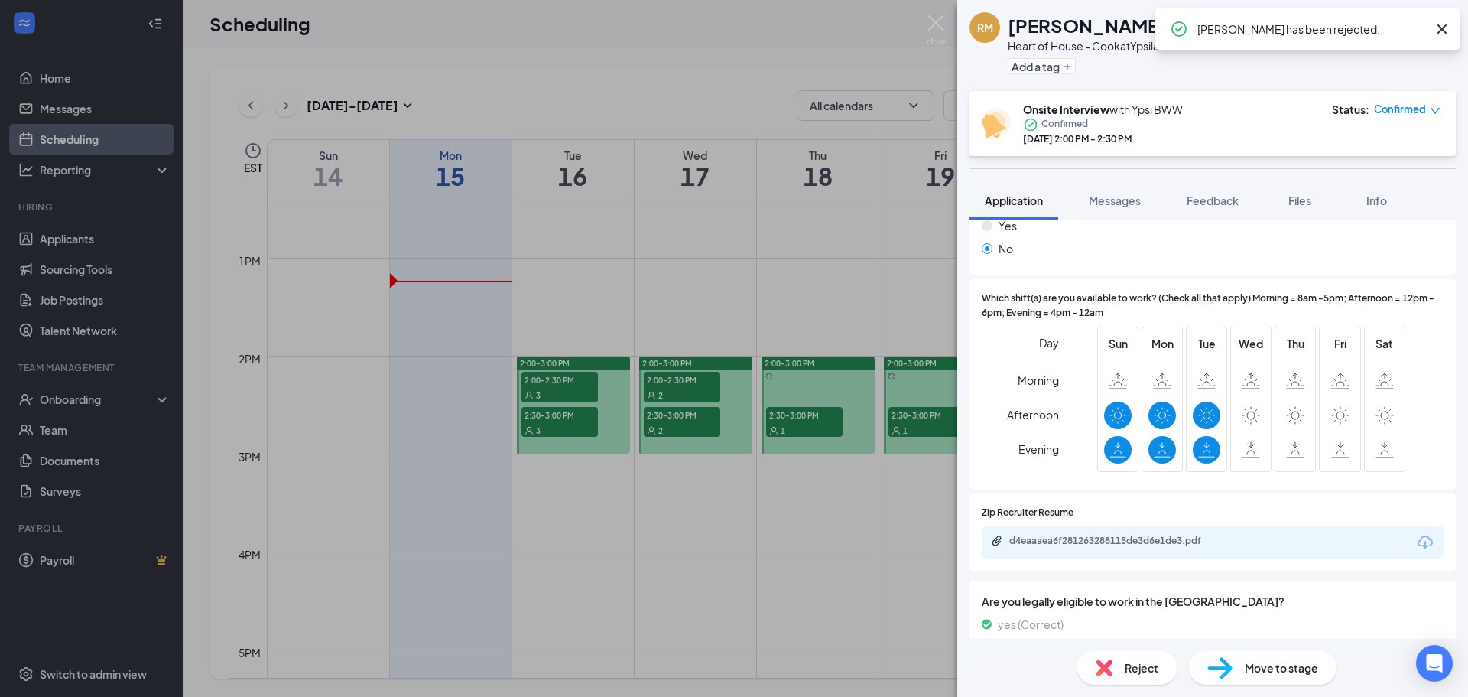
click at [704, 387] on div "[PERSON_NAME] [PERSON_NAME] Heart of House - Cook at [GEOGRAPHIC_DATA] Add a ta…" at bounding box center [734, 348] width 1468 height 697
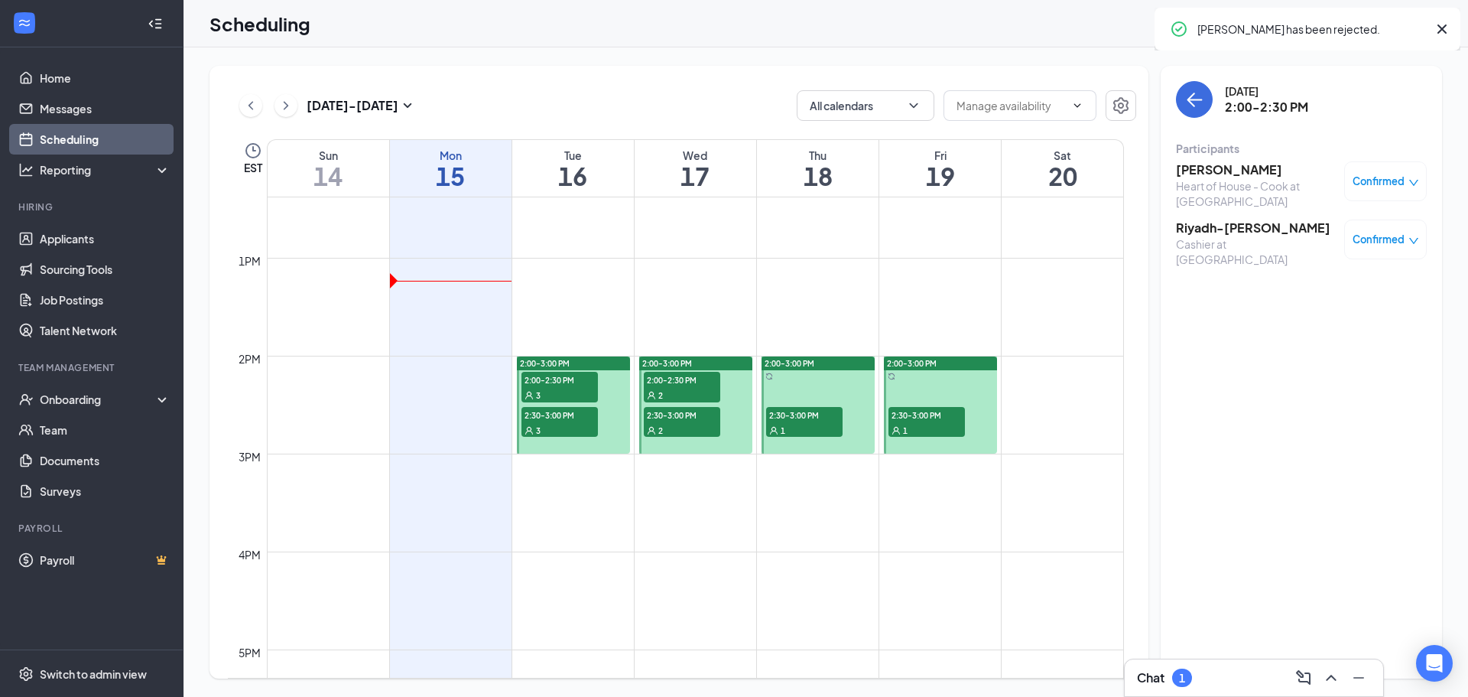
click at [704, 387] on div "2" at bounding box center [682, 394] width 76 height 15
click at [1241, 226] on h3 "Riyadh-[PERSON_NAME]" at bounding box center [1256, 227] width 161 height 17
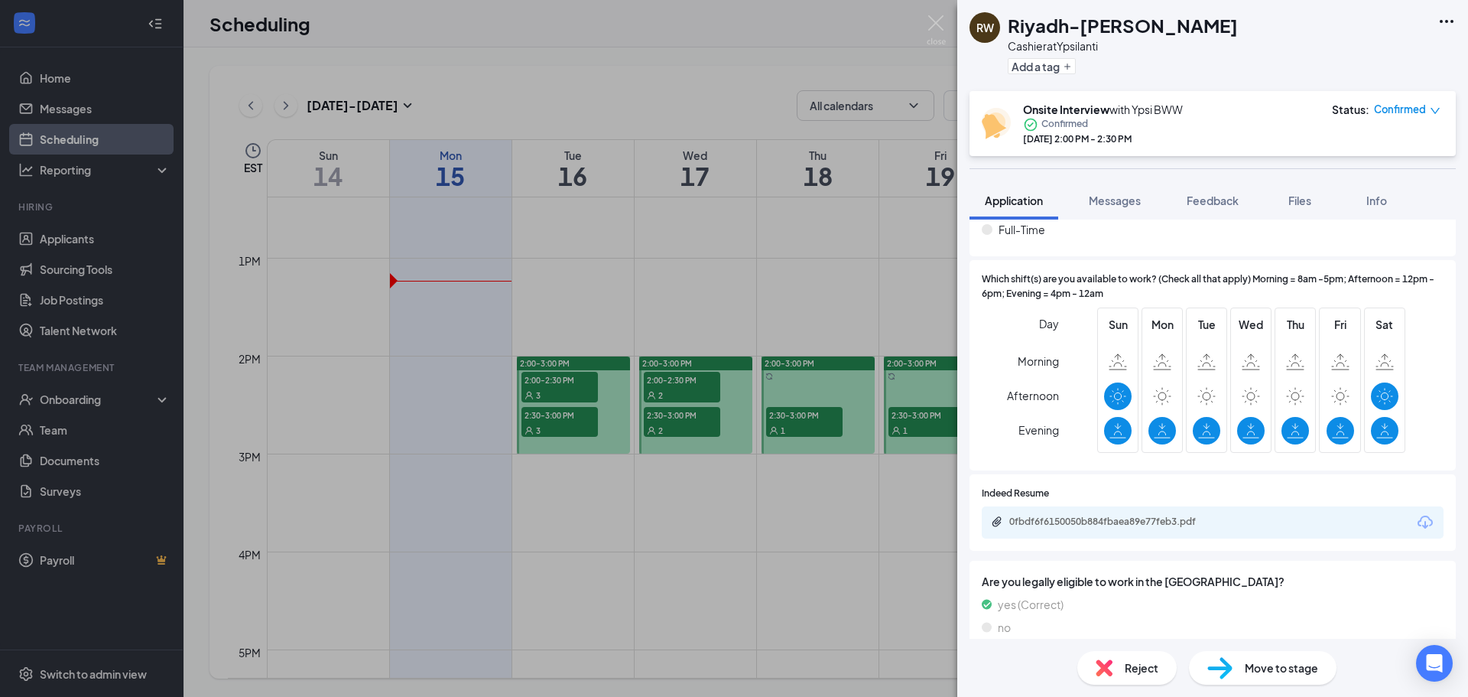
scroll to position [382, 0]
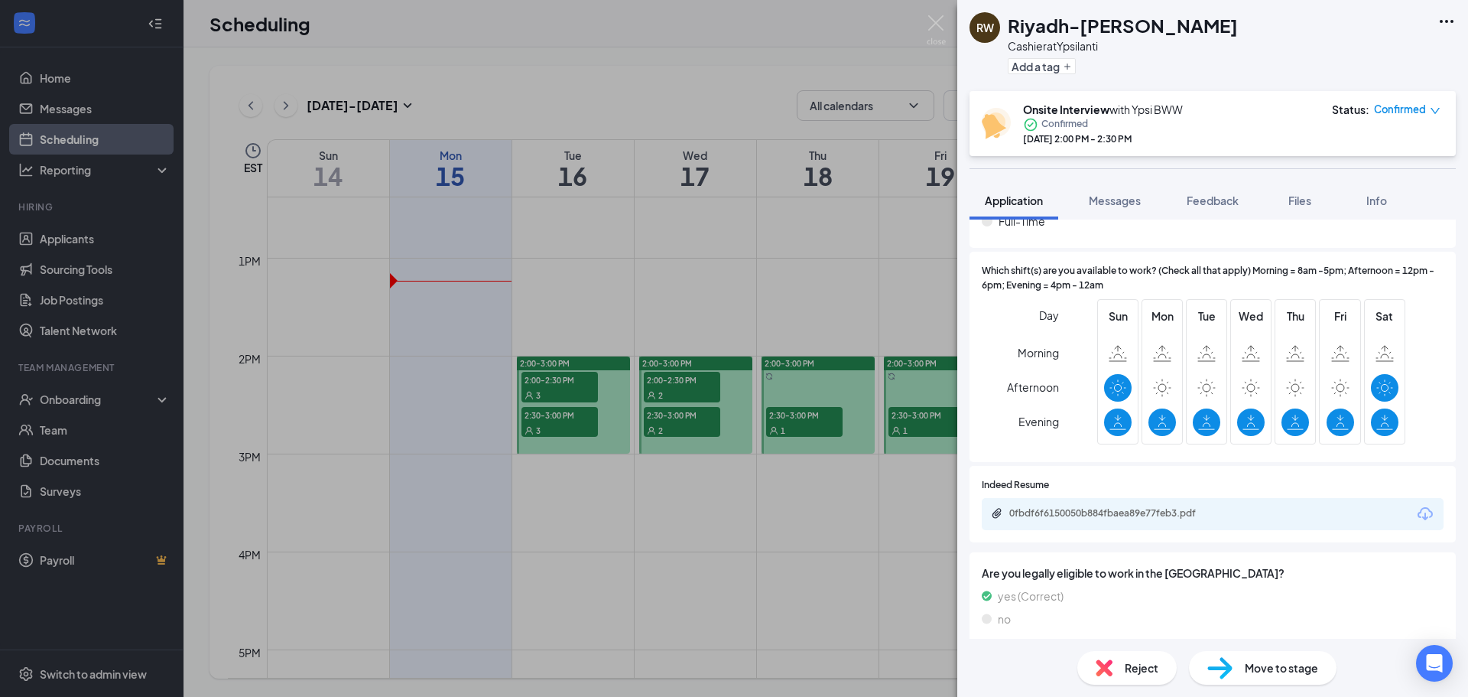
click at [1150, 495] on div "0fbdf6f6150050b884fbaea89e77feb3.pdf" at bounding box center [1114, 484] width 198 height 25
click at [1150, 515] on div "0fbdf6f6150050b884fbaea89e77feb3.pdf" at bounding box center [1116, 513] width 214 height 12
